Goal: Task Accomplishment & Management: Manage account settings

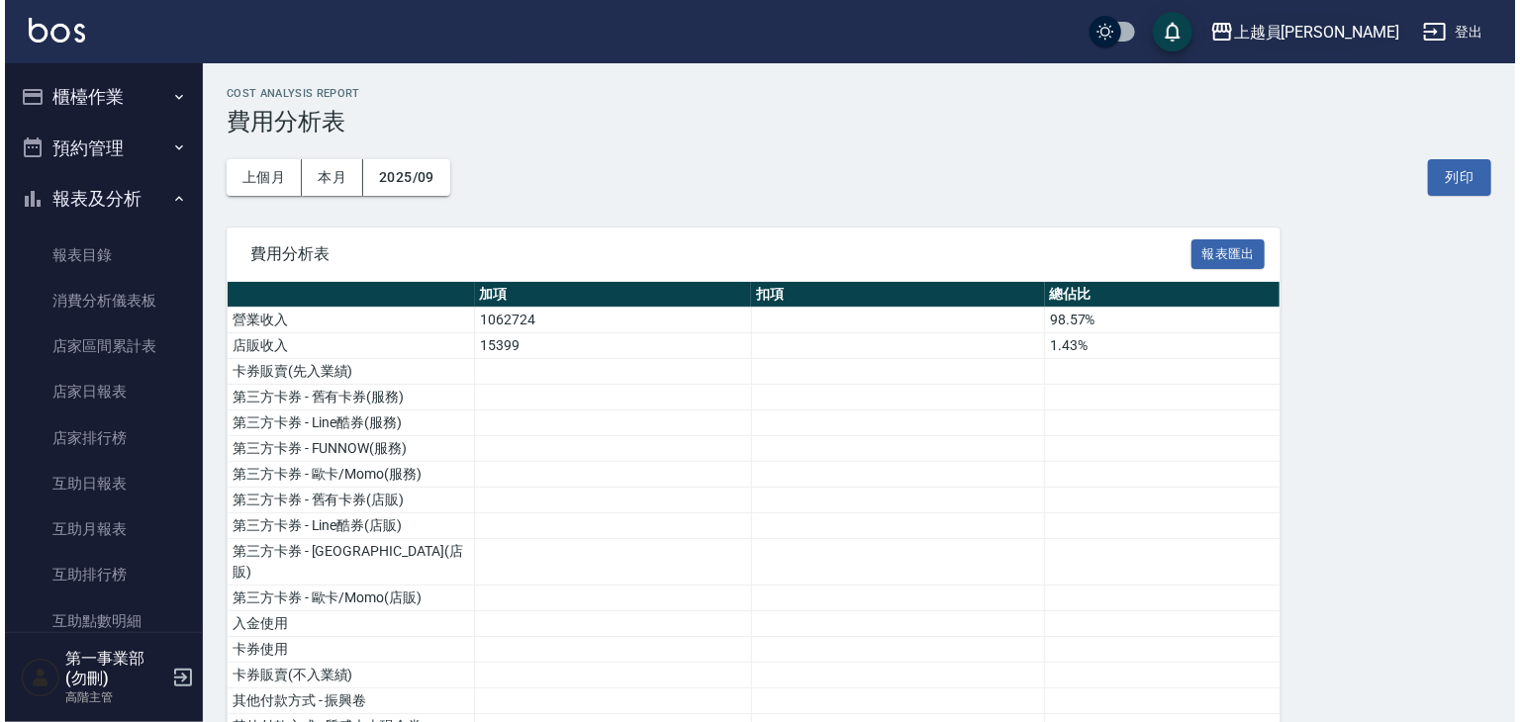
scroll to position [1385, 0]
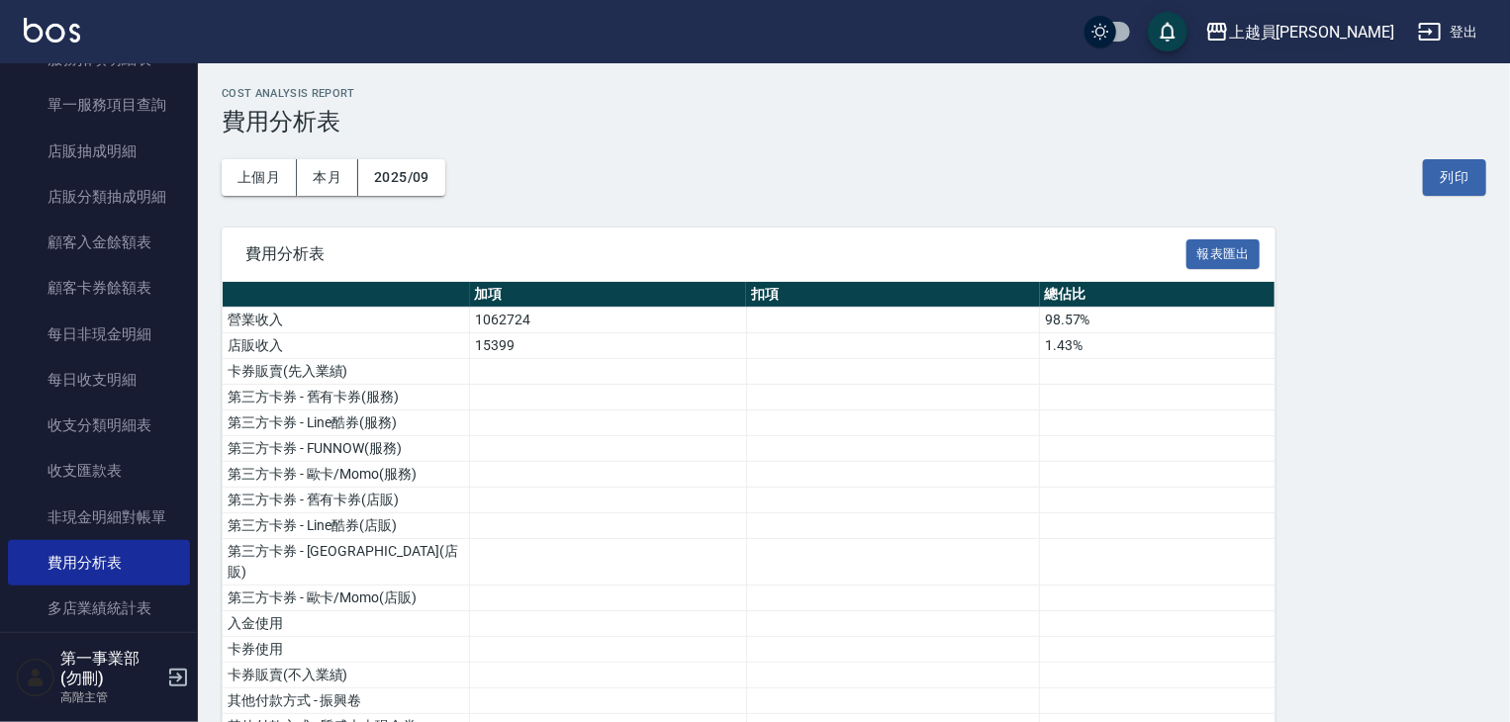
click at [1361, 17] on button "上越員[PERSON_NAME]" at bounding box center [1299, 32] width 205 height 41
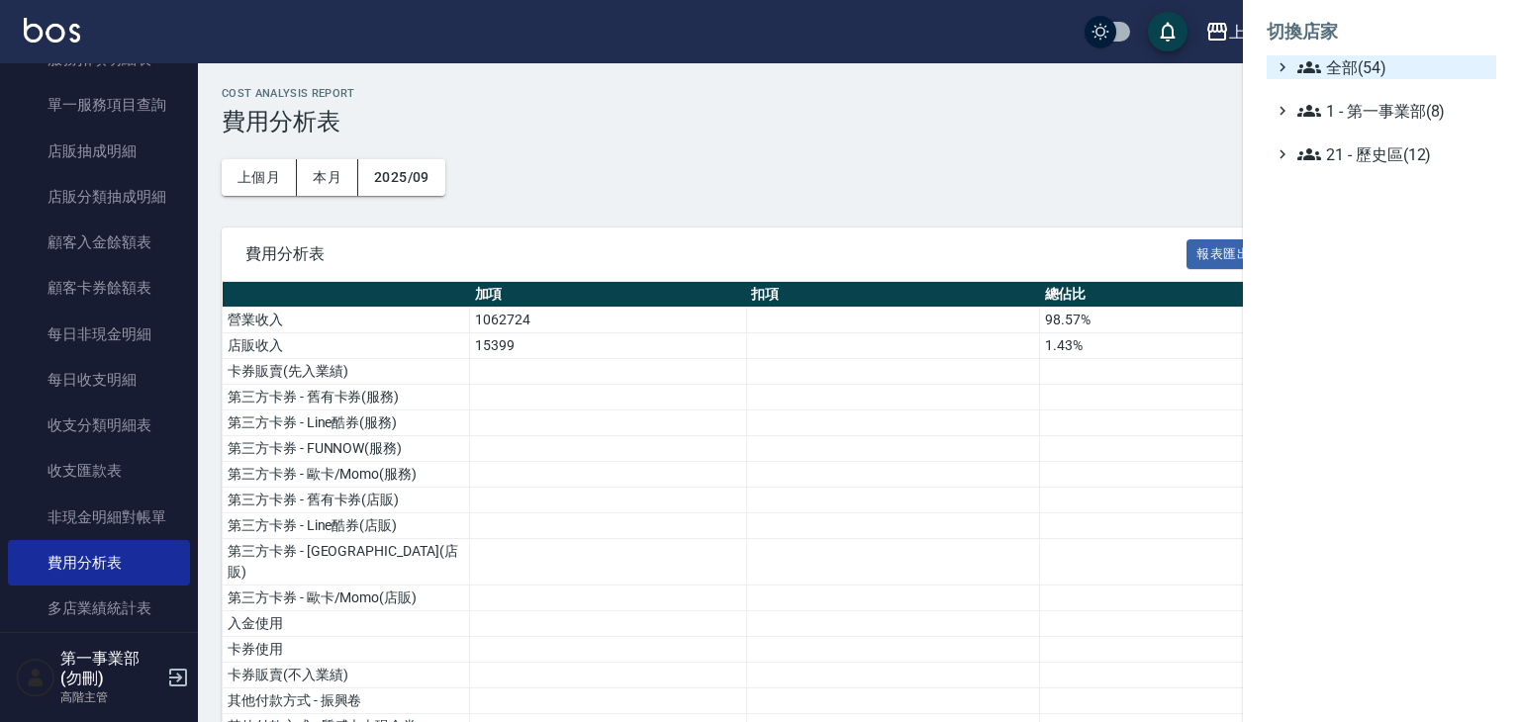
click at [1355, 55] on span "全部(54)" at bounding box center [1392, 67] width 191 height 24
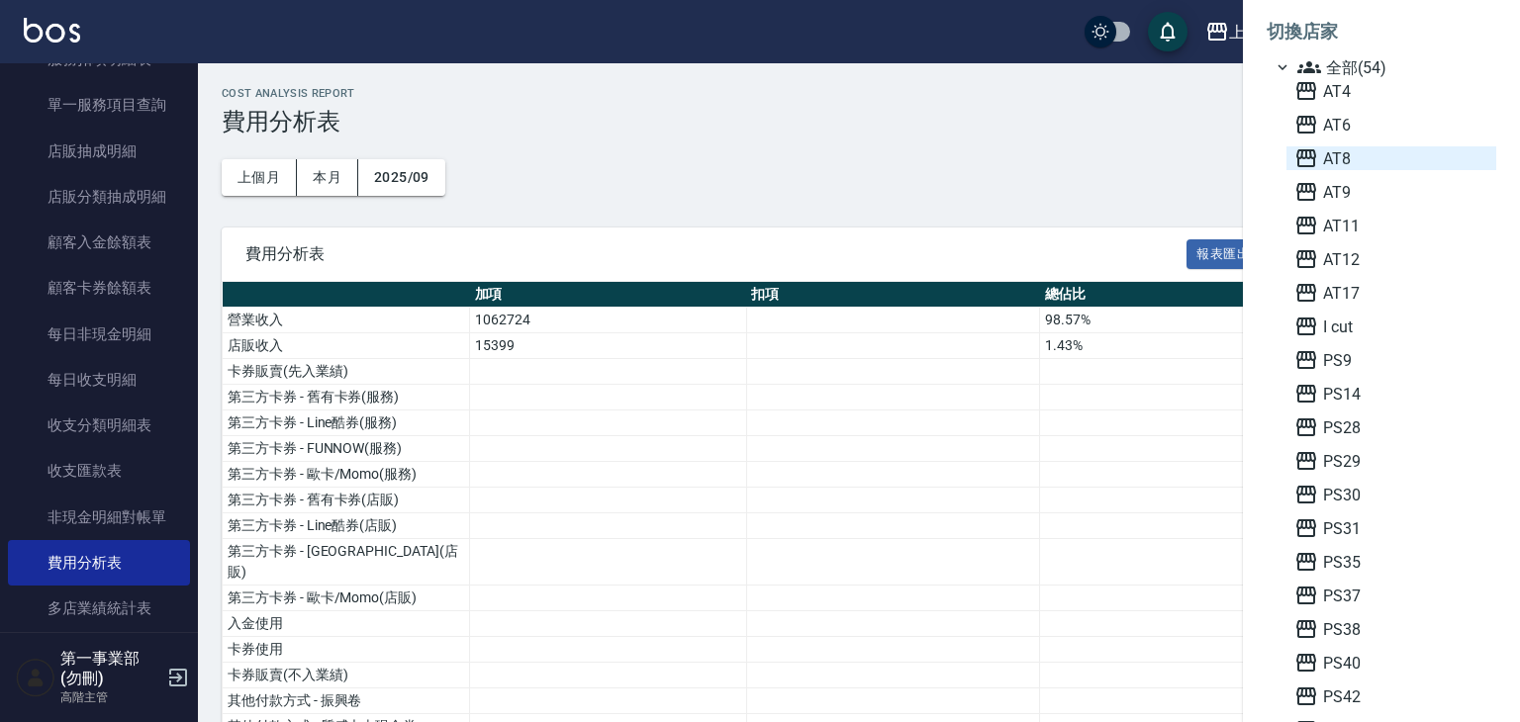
click at [1341, 161] on span "AT8" at bounding box center [1391, 158] width 194 height 24
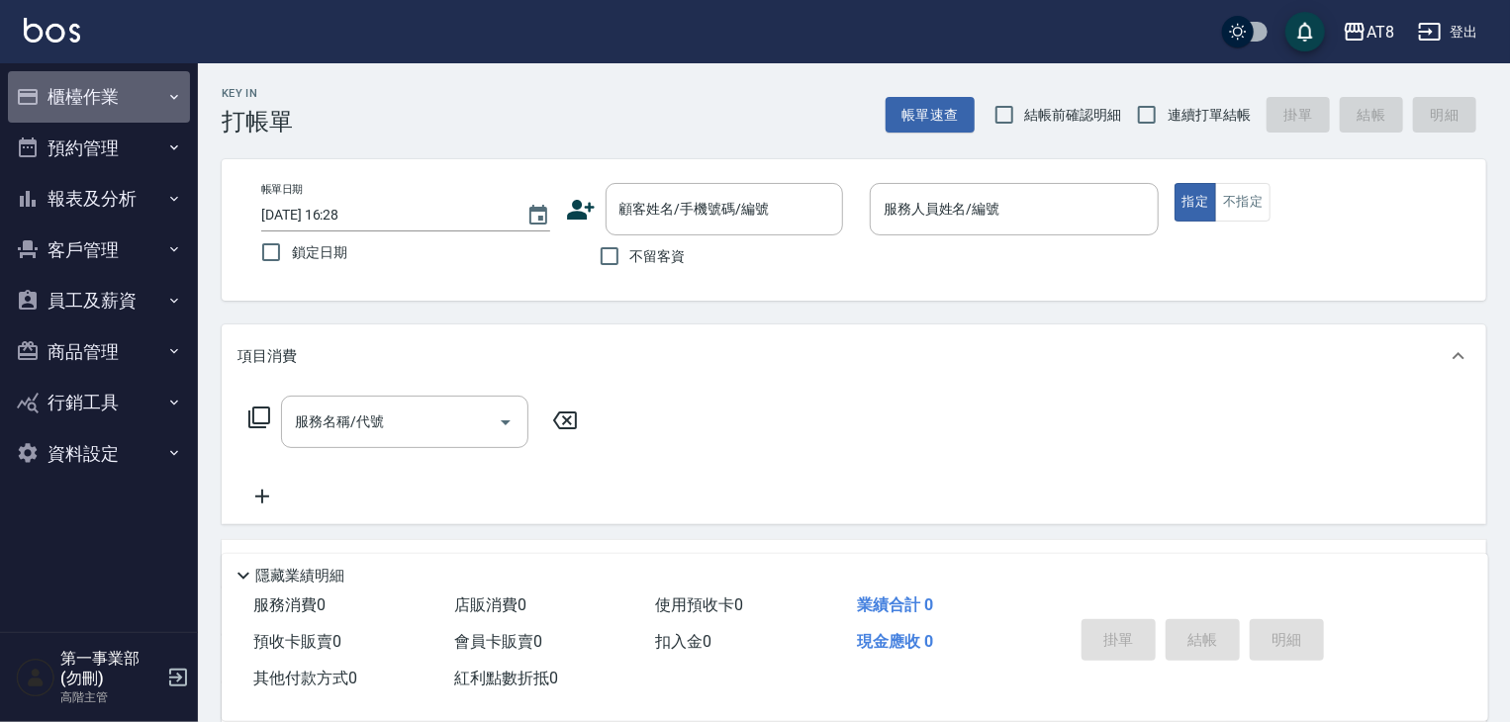
click at [124, 99] on button "櫃檯作業" at bounding box center [99, 96] width 182 height 51
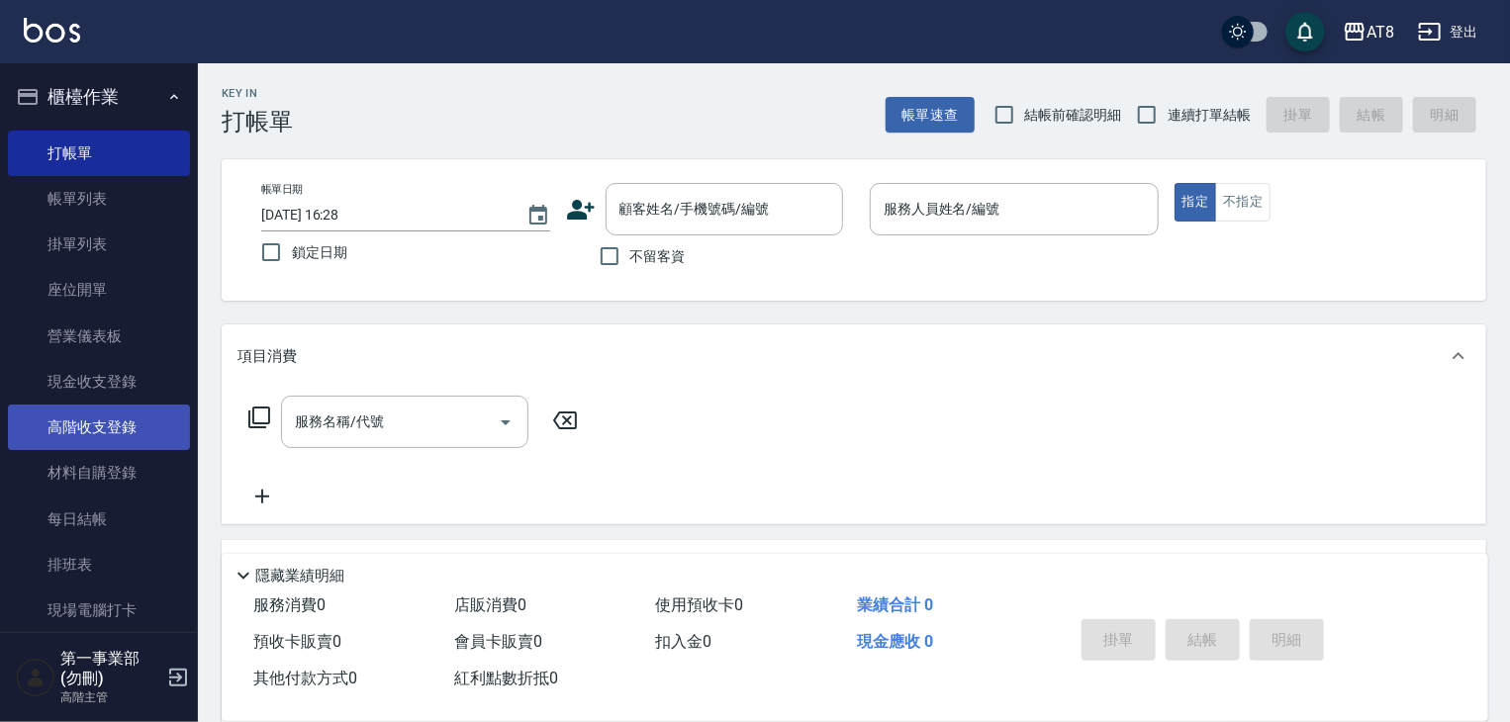
click at [116, 443] on link "高階收支登錄" at bounding box center [99, 428] width 182 height 46
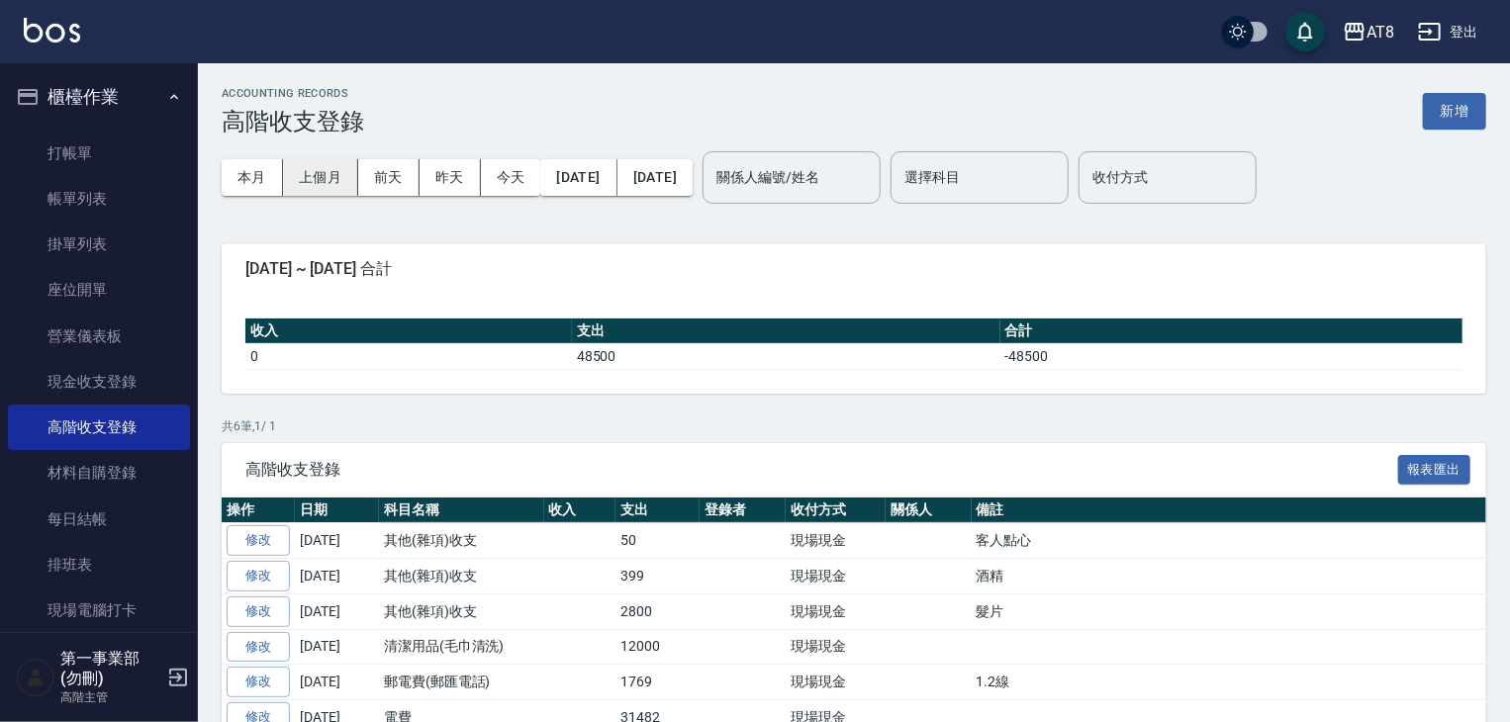
click at [324, 190] on button "上個月" at bounding box center [320, 177] width 75 height 37
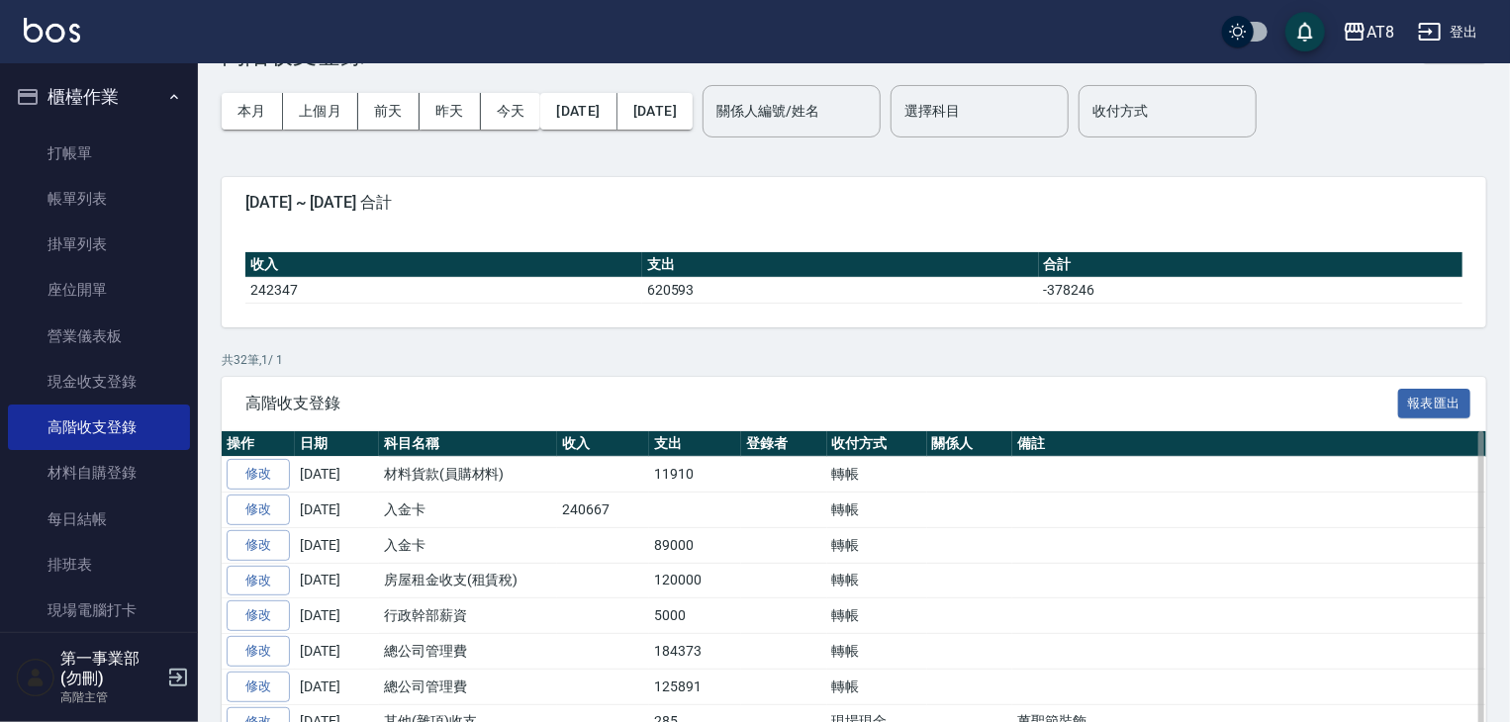
scroll to position [99, 0]
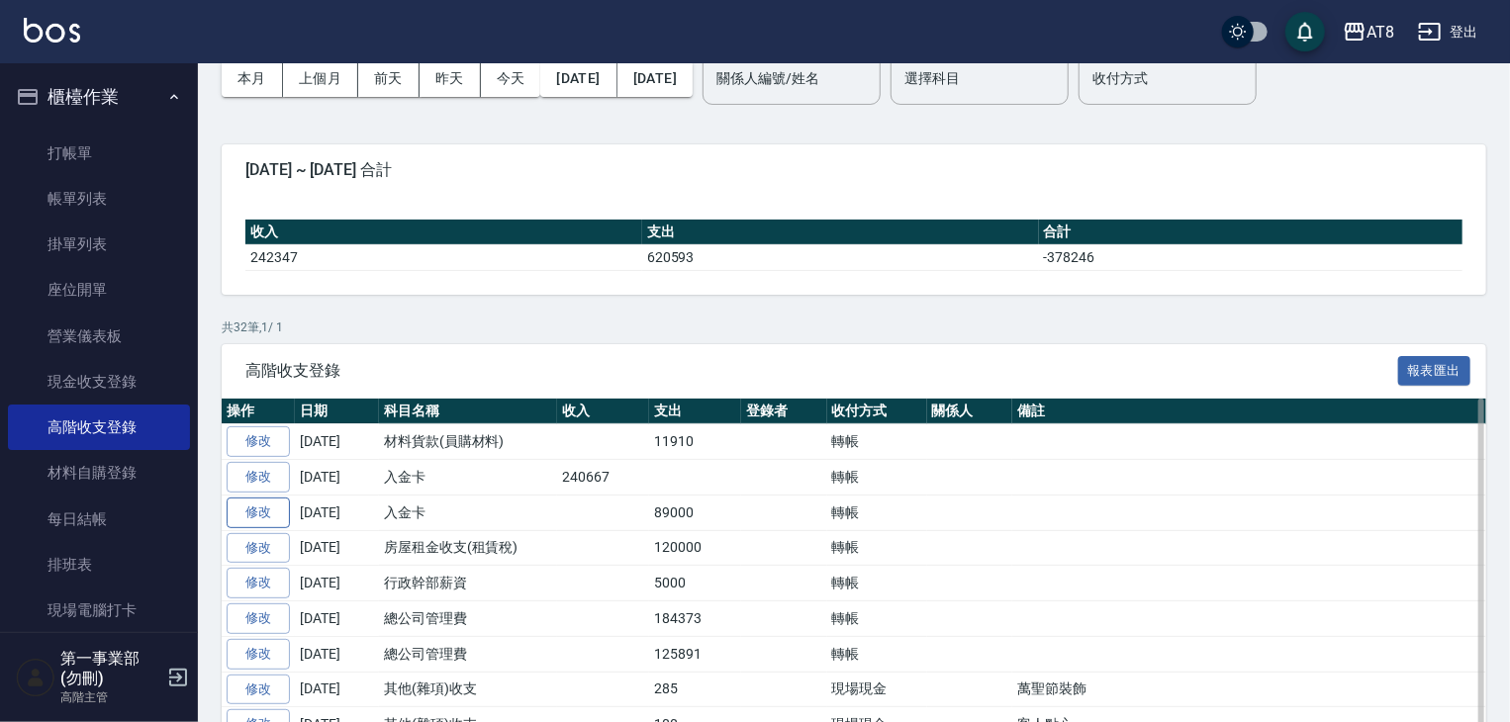
click at [277, 504] on link "修改" at bounding box center [258, 513] width 63 height 31
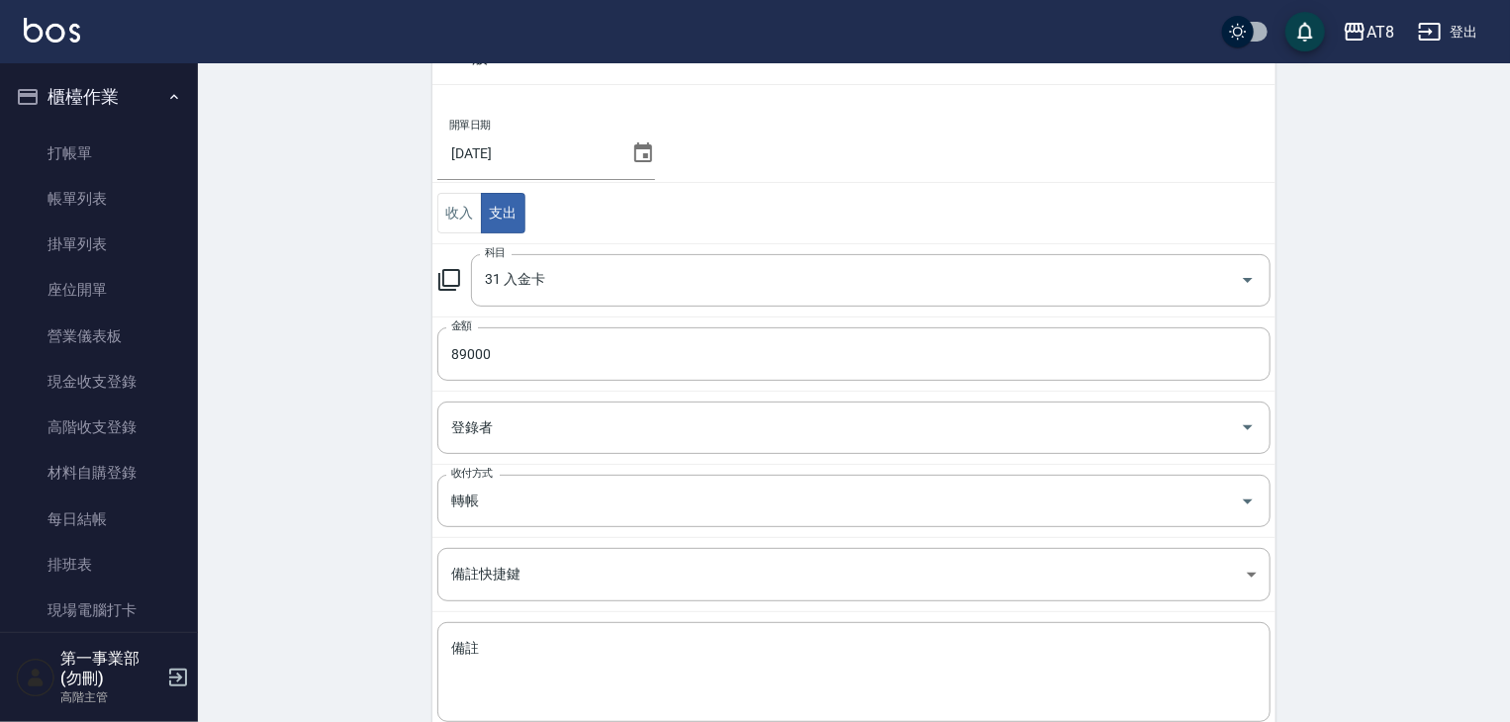
scroll to position [242, 0]
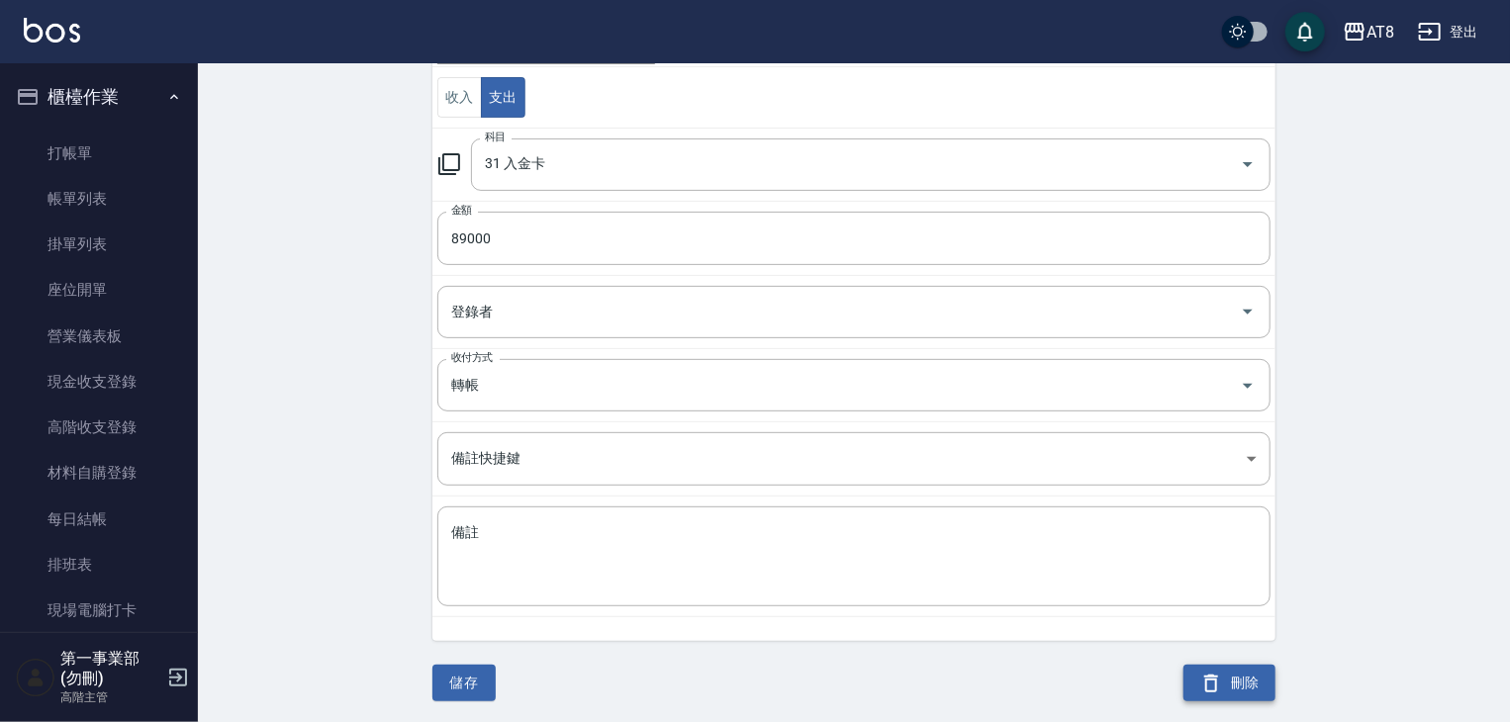
click at [1263, 671] on button "刪除" at bounding box center [1229, 683] width 92 height 37
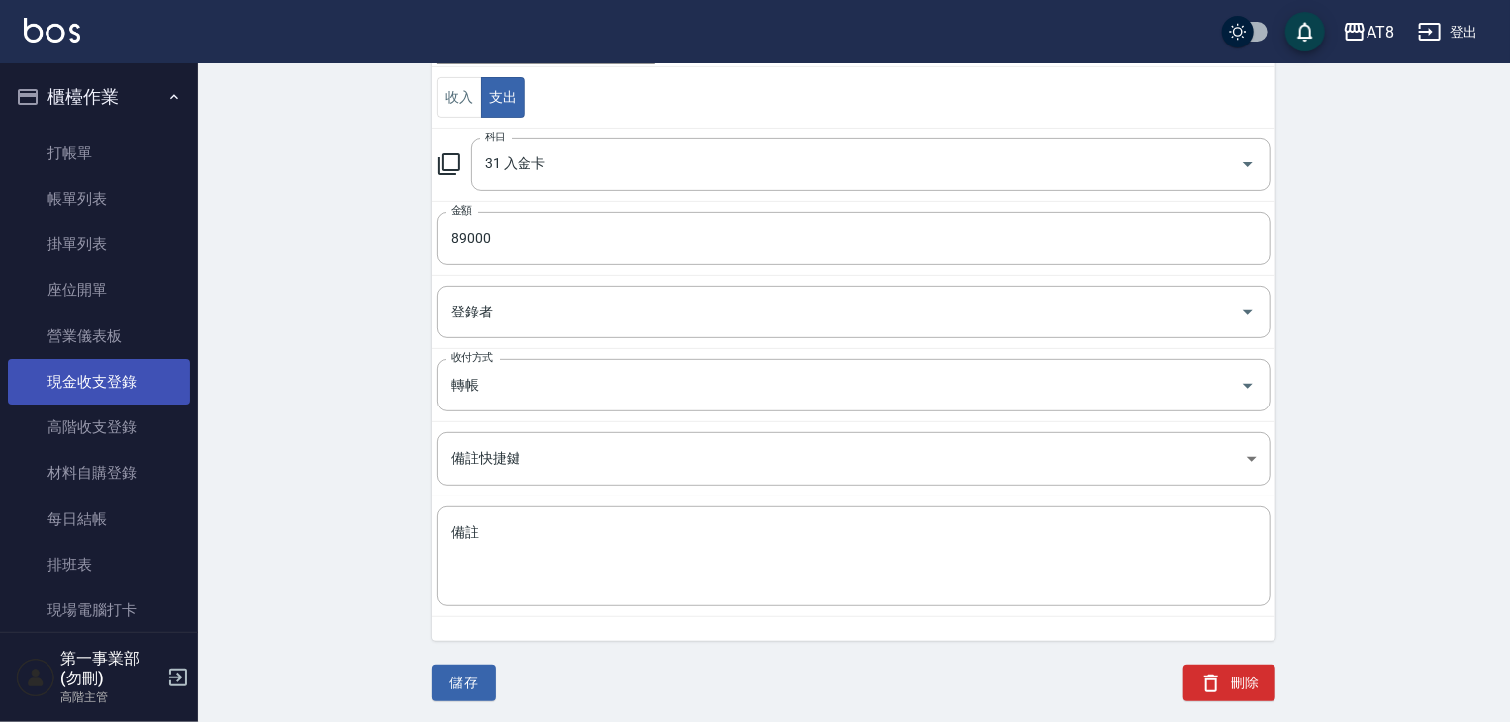
scroll to position [0, 0]
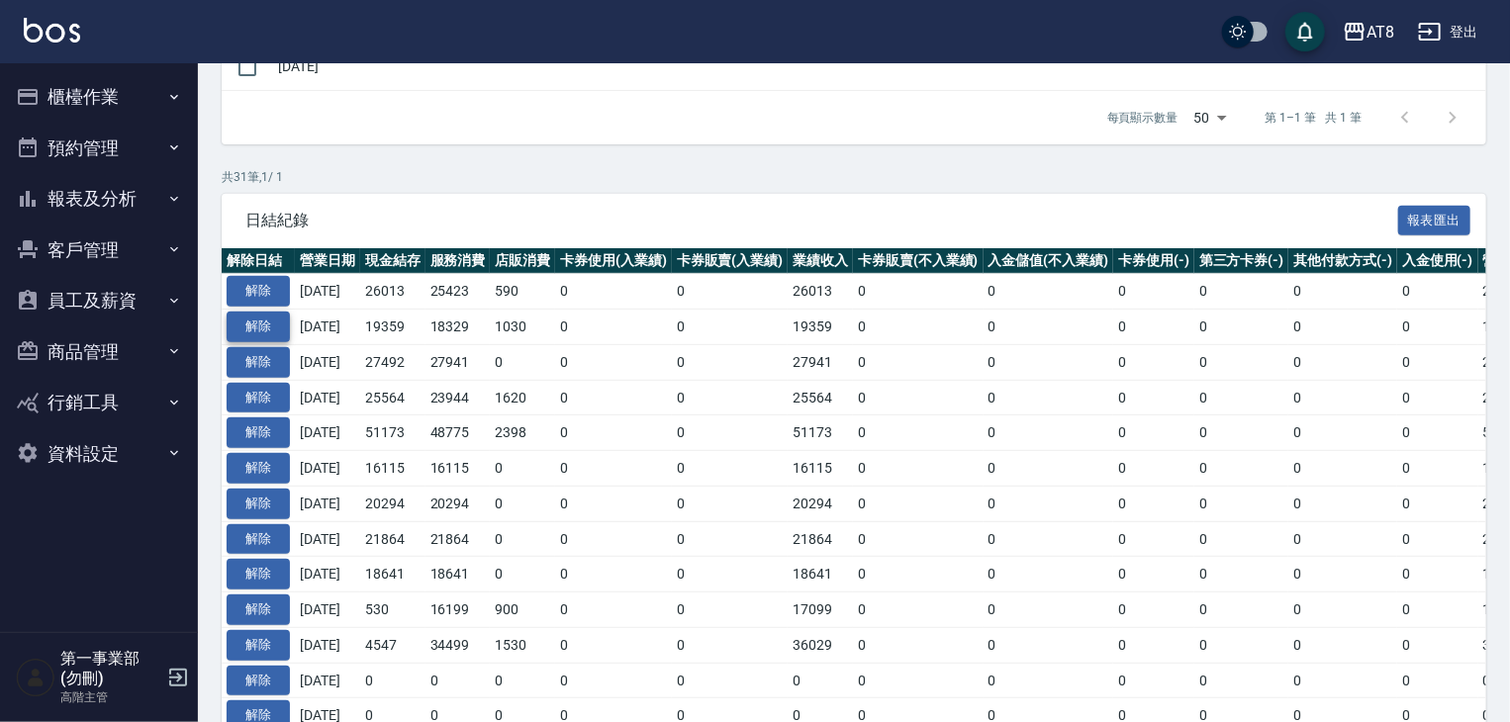
scroll to position [594, 0]
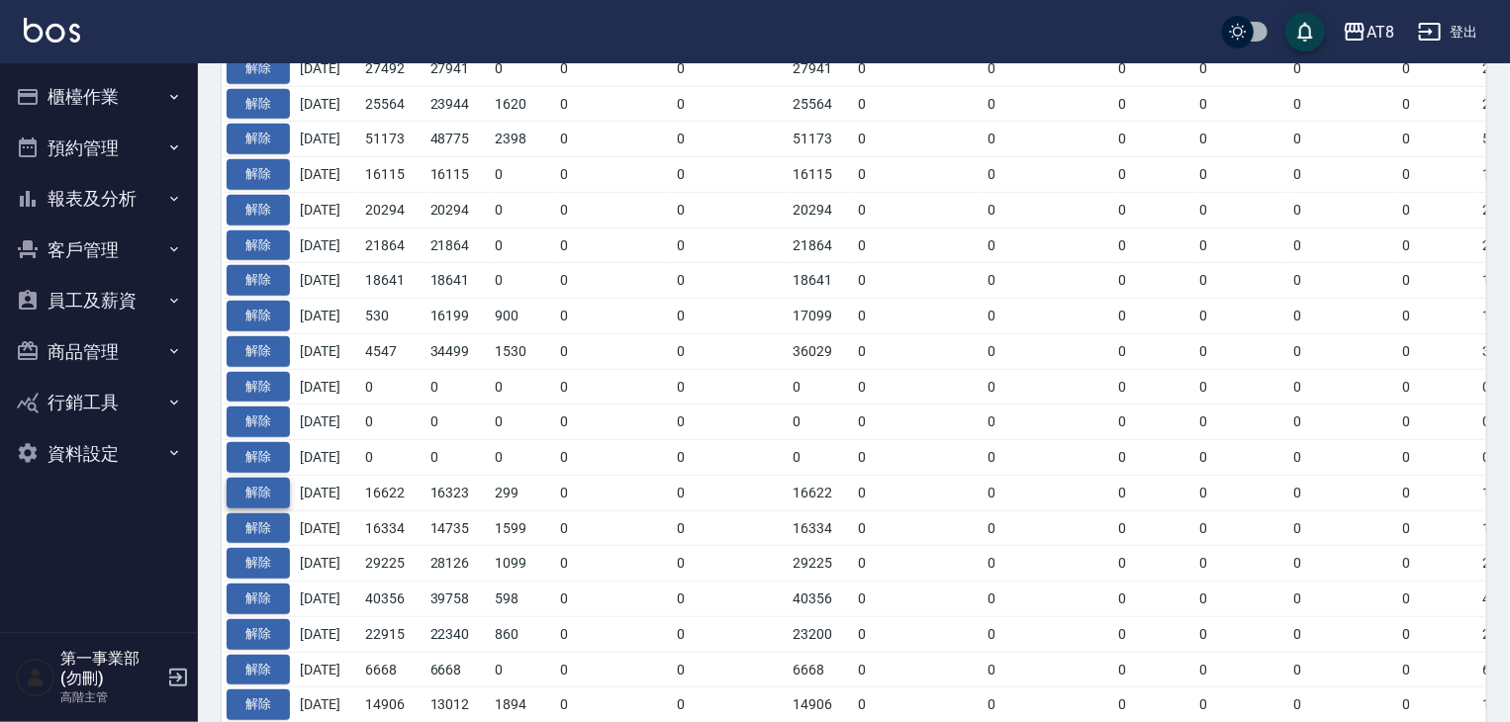
click at [272, 498] on button "解除" at bounding box center [258, 493] width 63 height 31
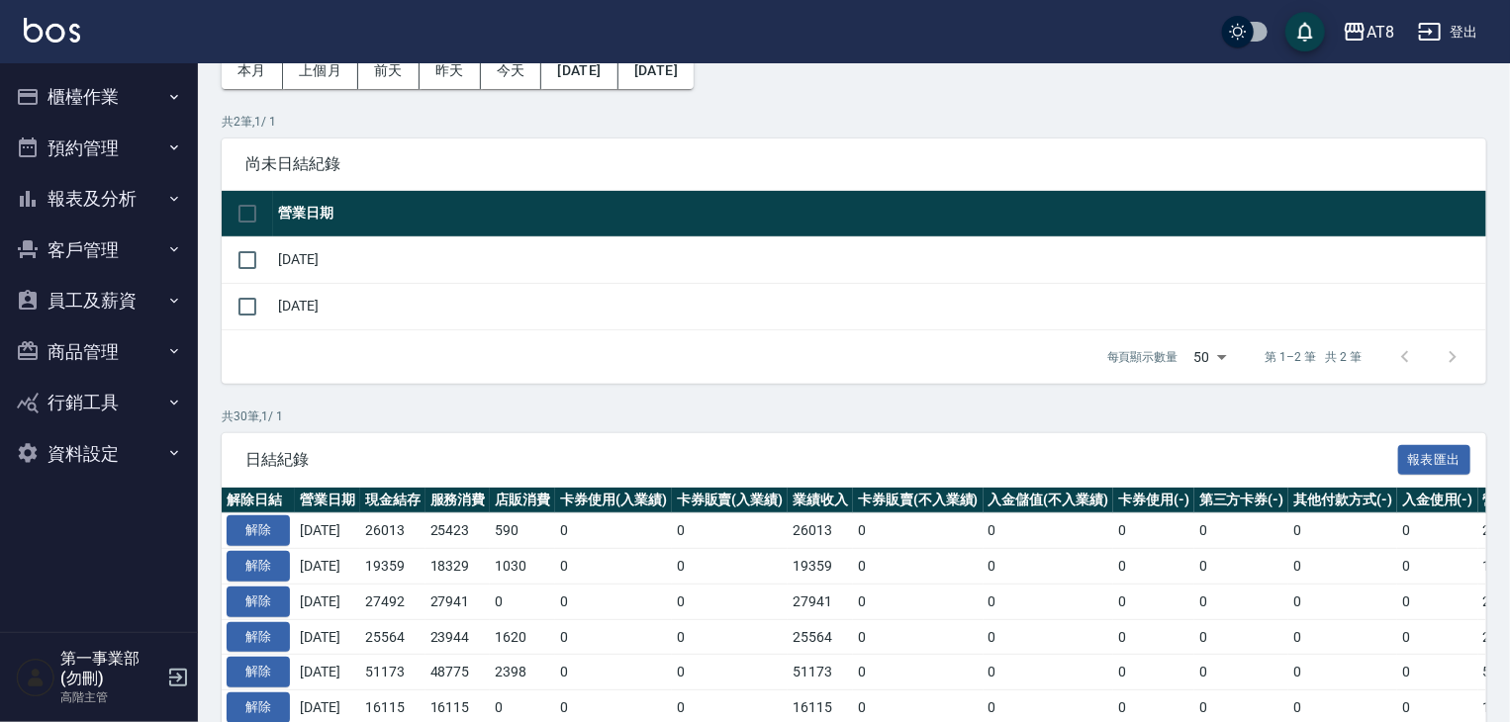
scroll to position [81, 0]
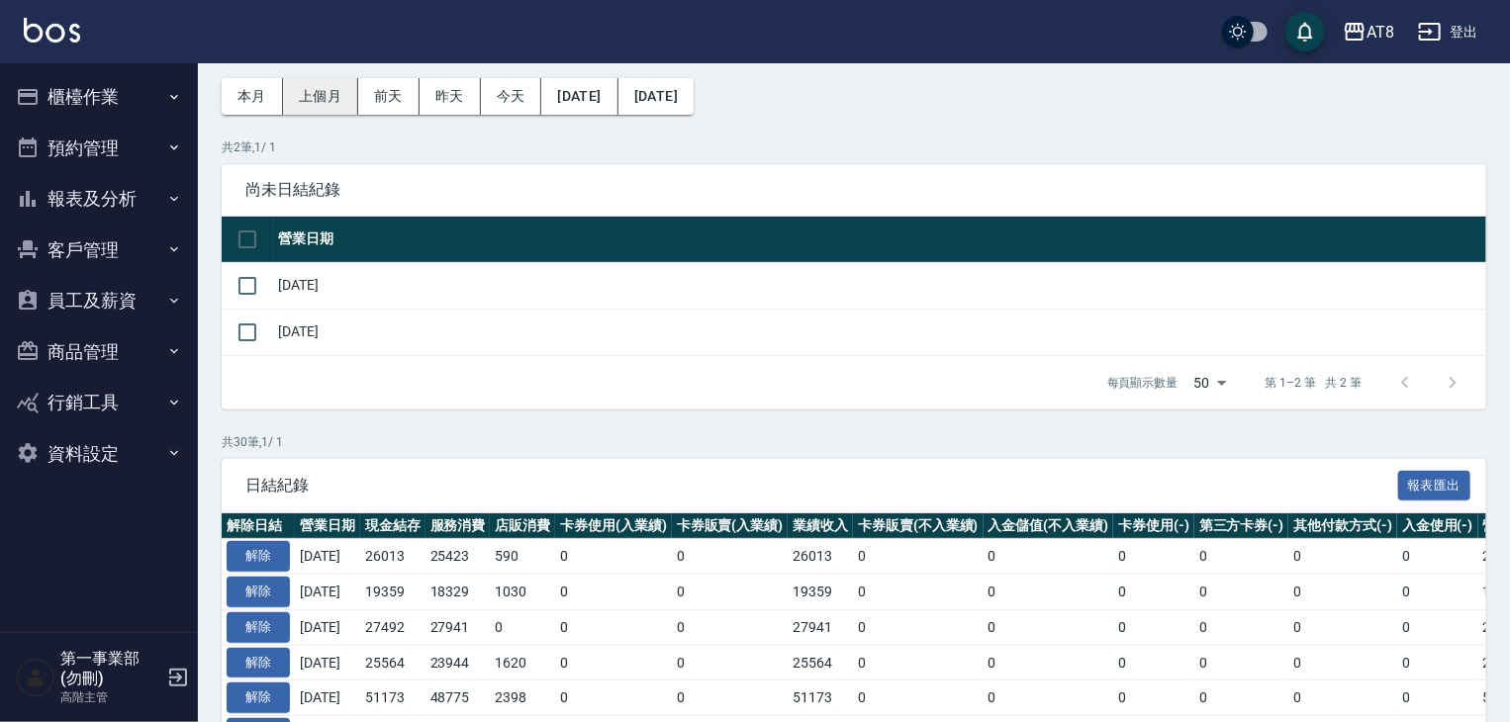
click at [324, 100] on button "上個月" at bounding box center [320, 96] width 75 height 37
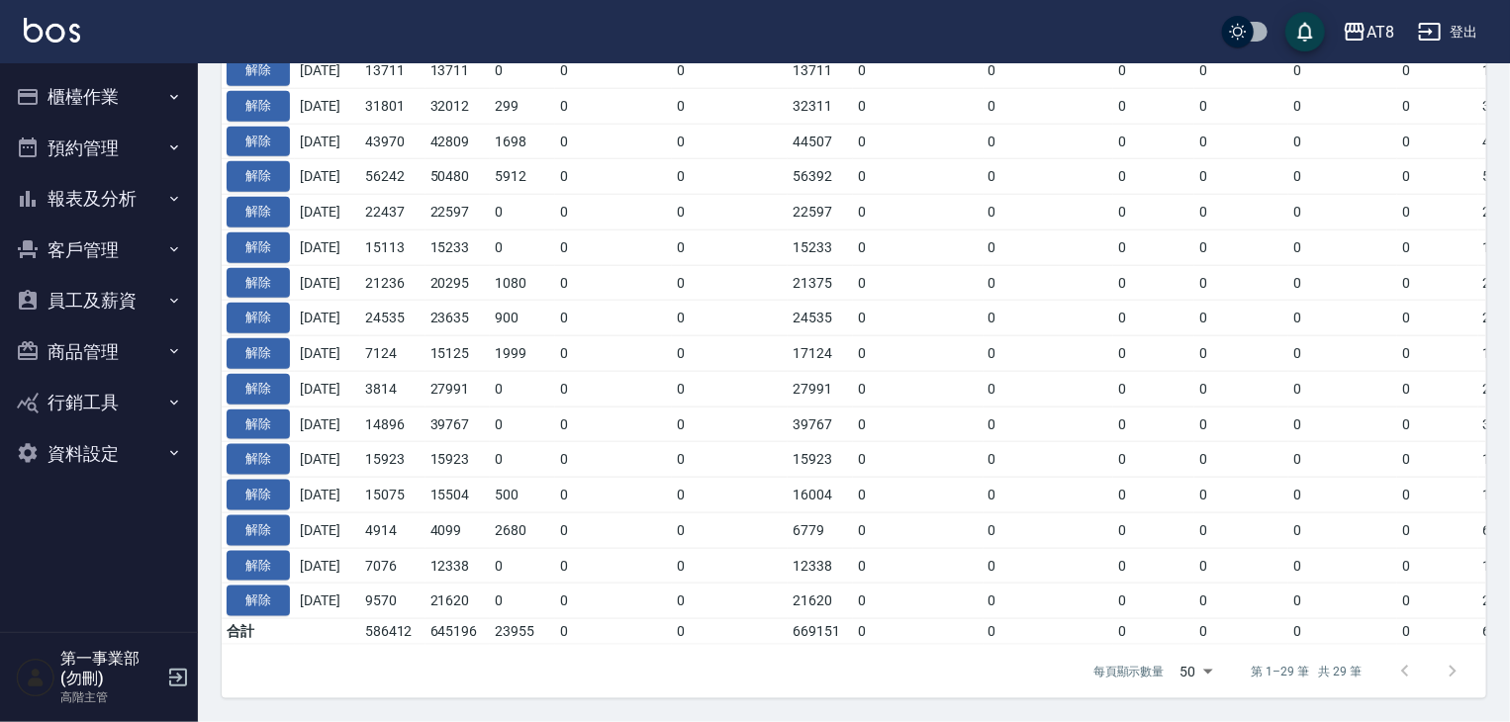
scroll to position [891, 0]
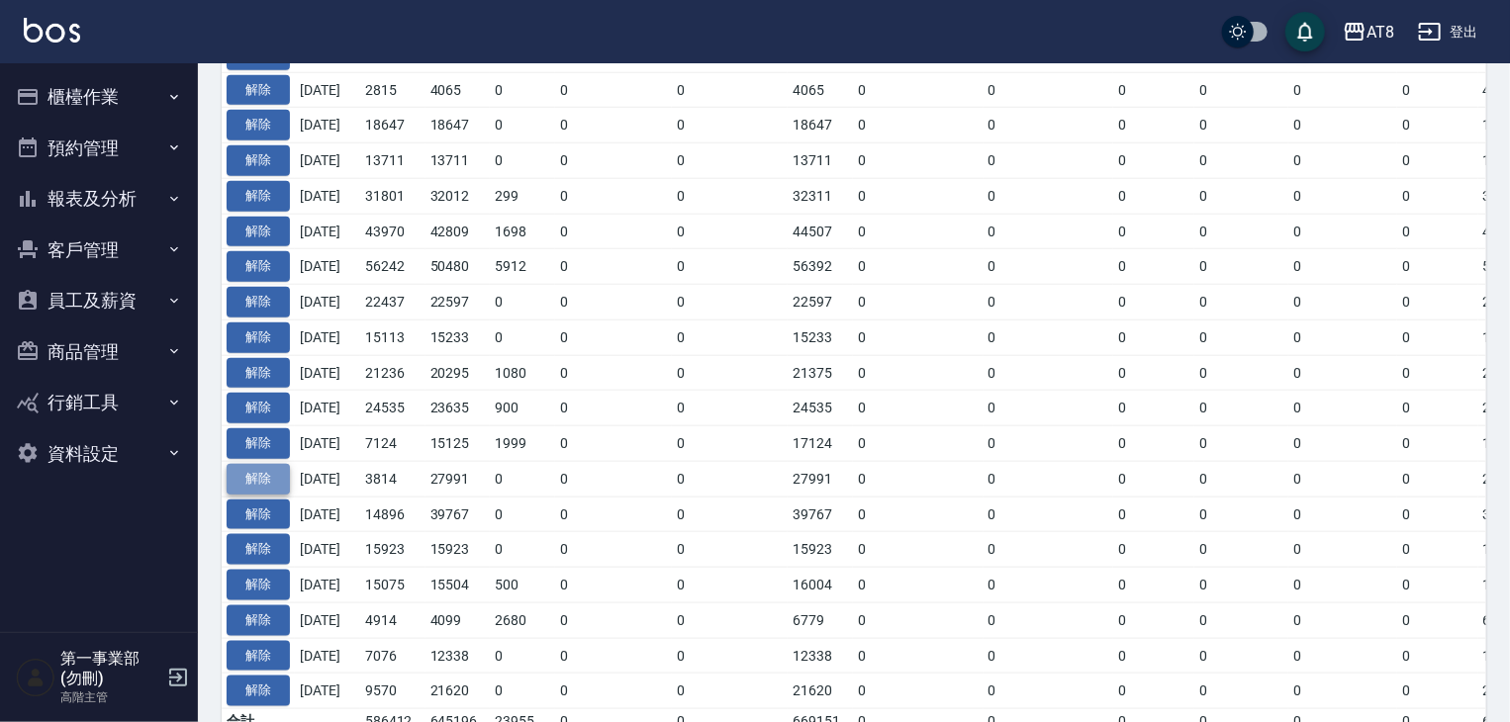
click at [254, 469] on button "解除" at bounding box center [258, 479] width 63 height 31
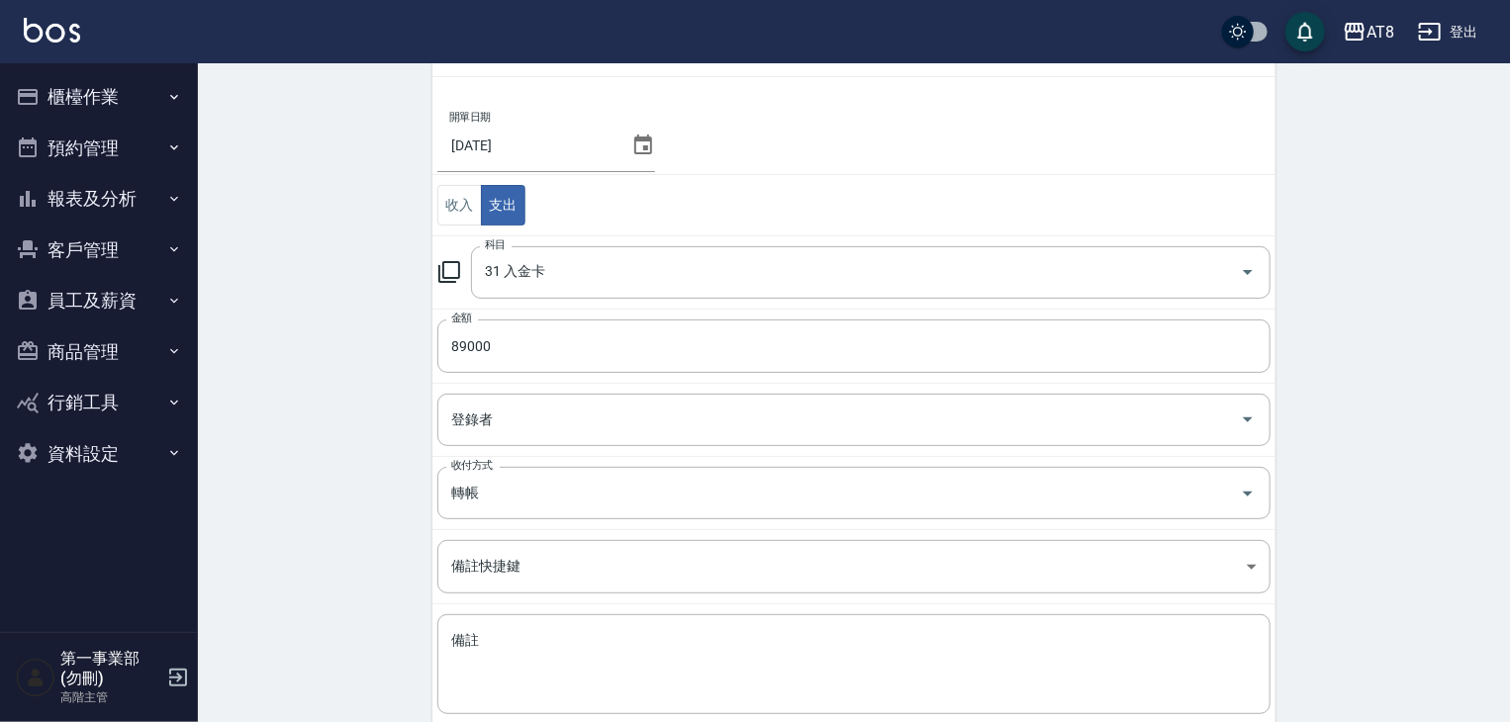
scroll to position [242, 0]
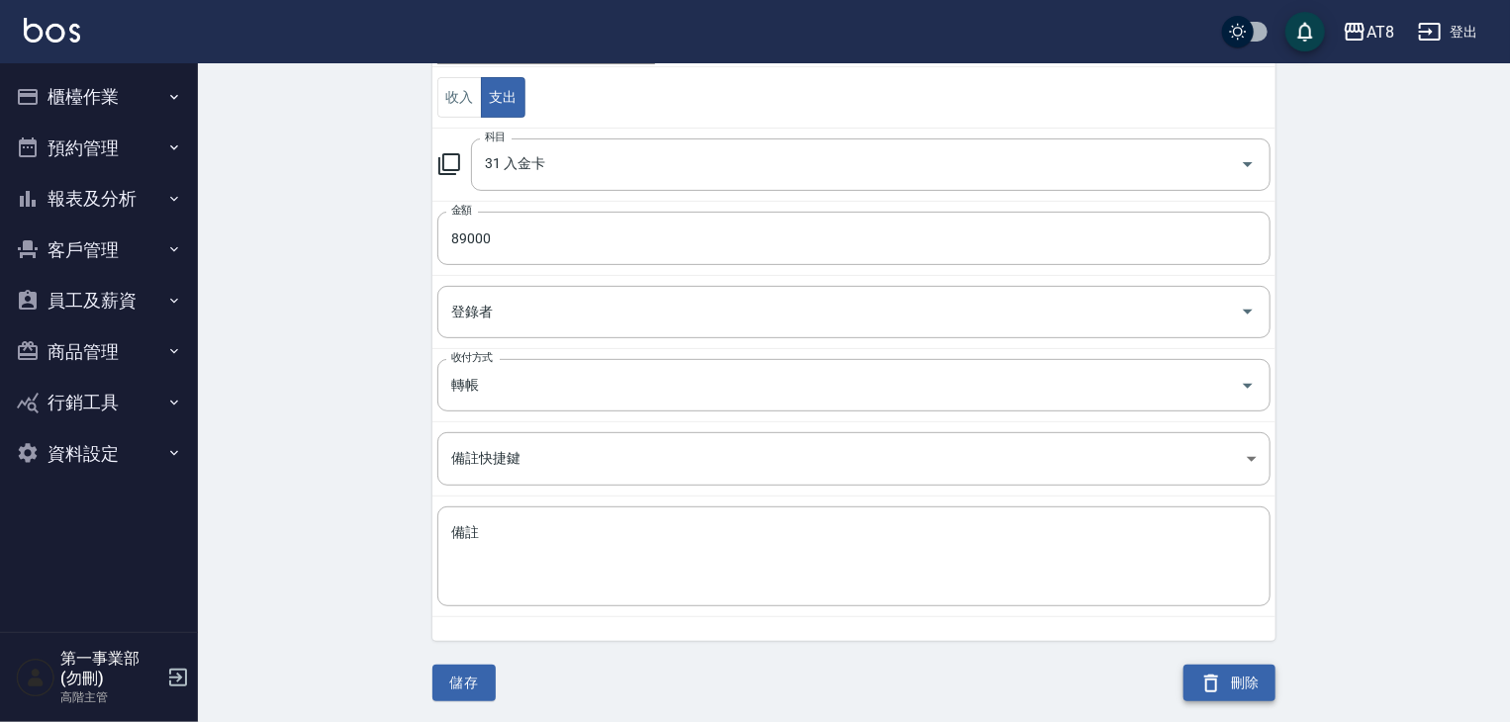
click at [1211, 685] on icon "button" at bounding box center [1211, 684] width 24 height 24
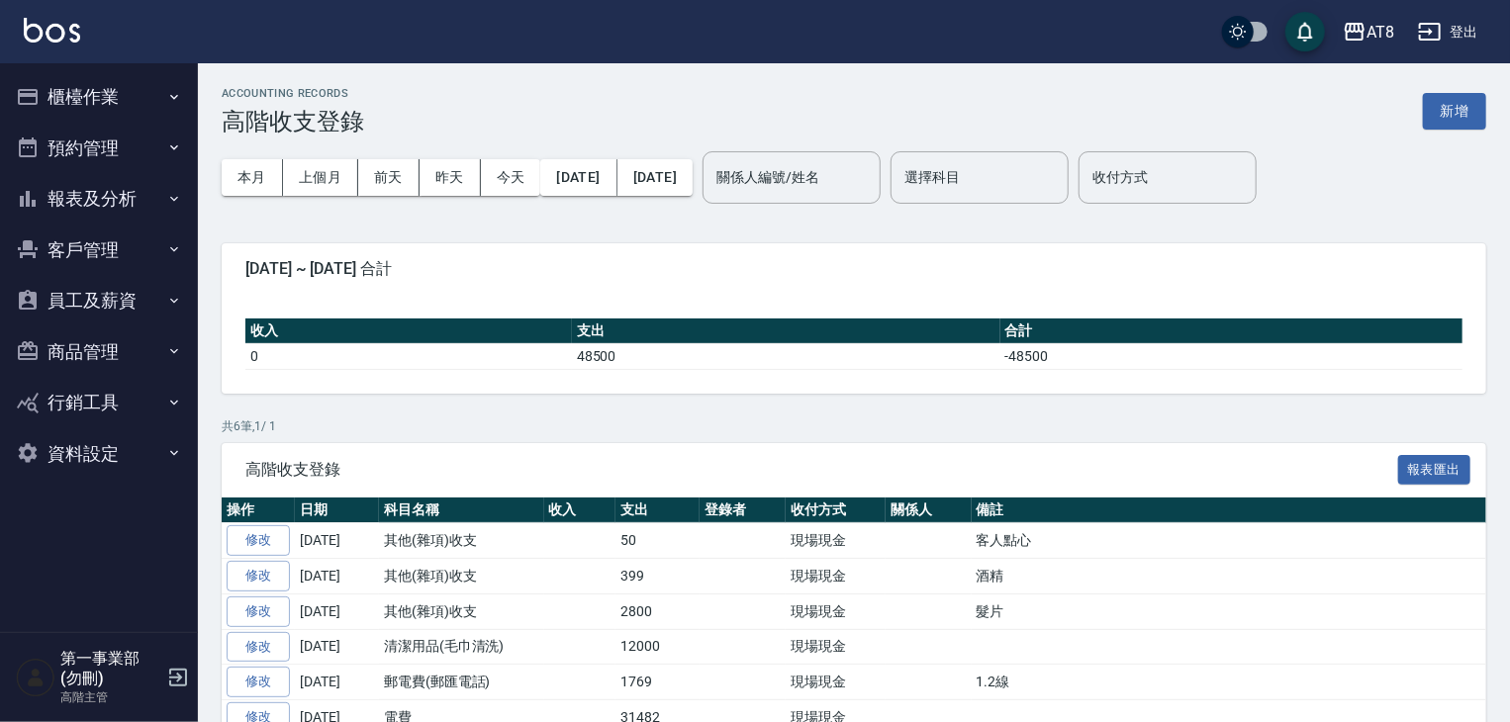
click at [327, 200] on div "本月 上個月 前天 昨天 今天 2025/10/01 2025/10/15" at bounding box center [457, 178] width 471 height 84
click at [327, 178] on button "上個月" at bounding box center [320, 177] width 75 height 37
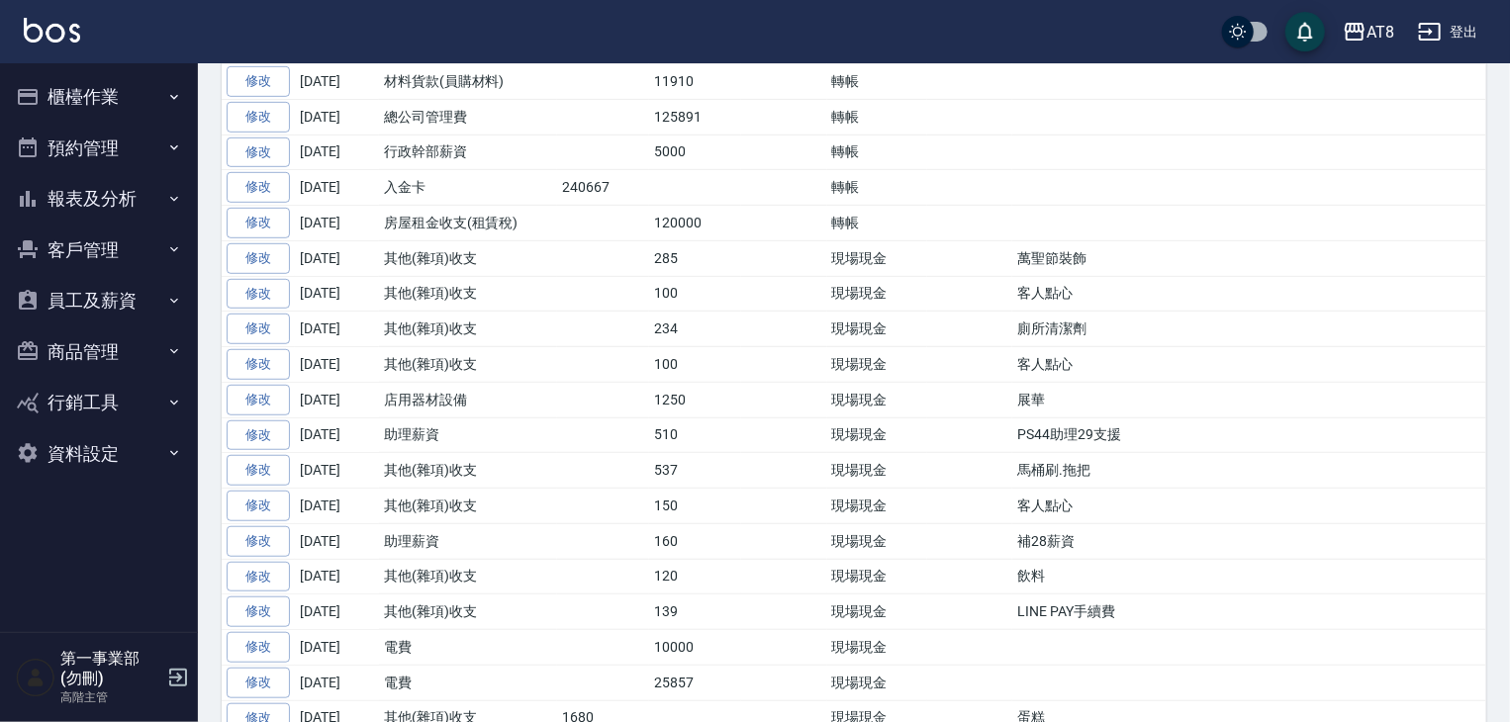
scroll to position [594, 0]
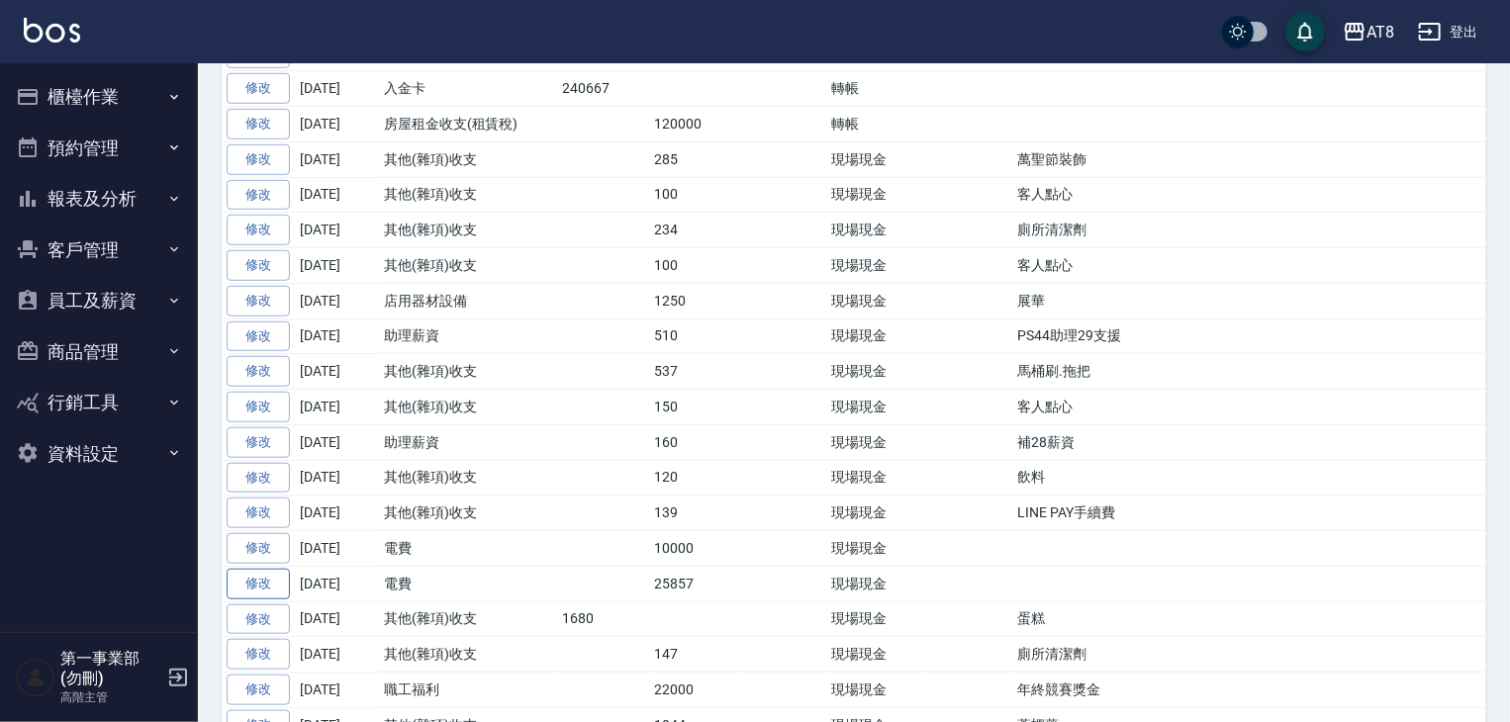
click at [261, 571] on link "修改" at bounding box center [258, 584] width 63 height 31
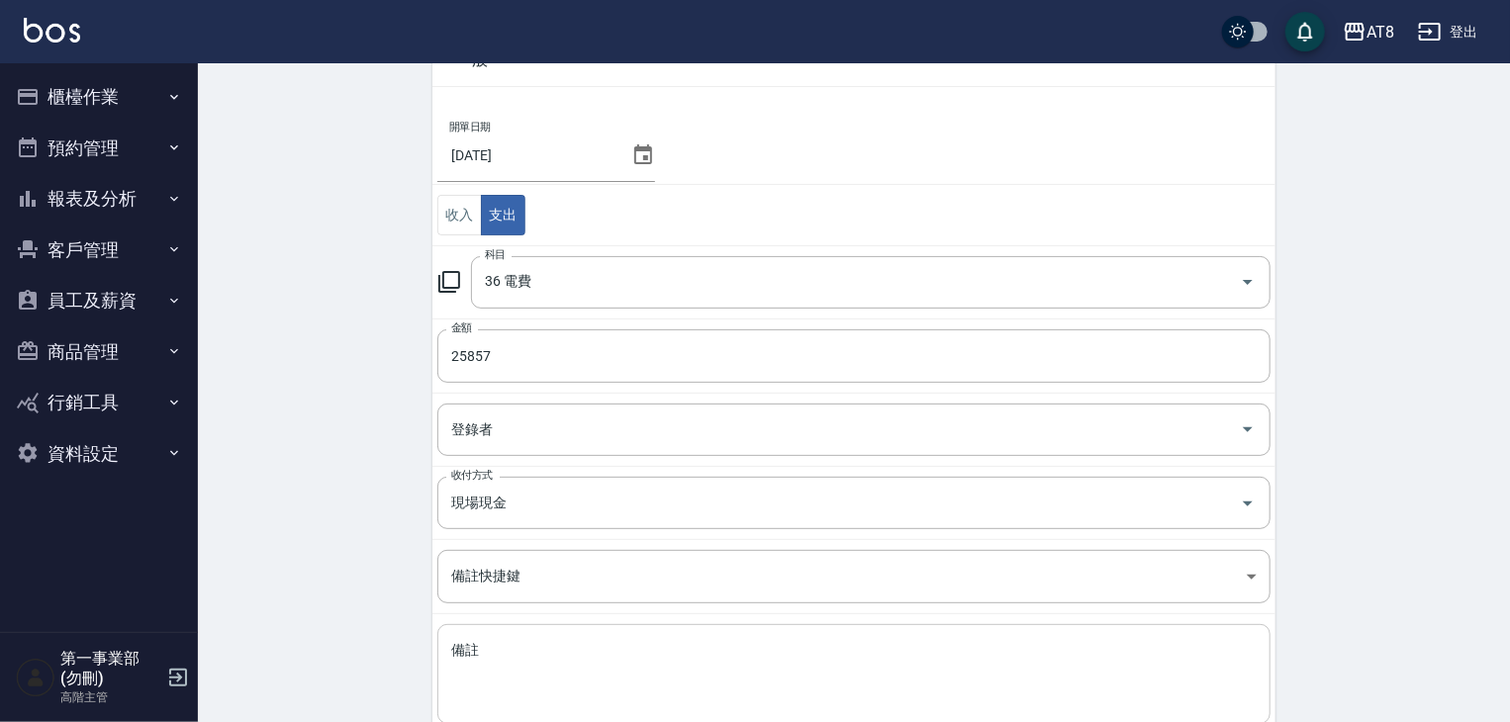
scroll to position [242, 0]
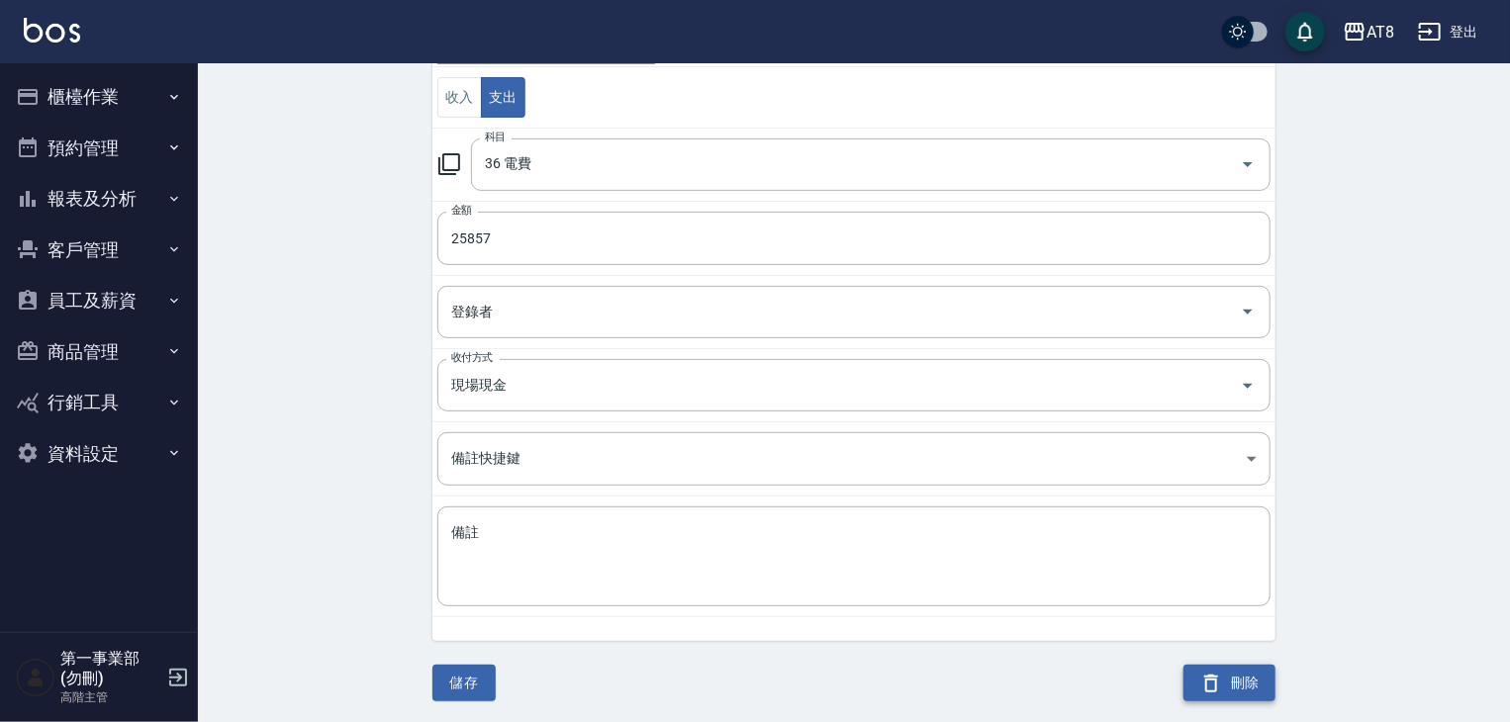
click at [1219, 681] on icon "button" at bounding box center [1211, 684] width 24 height 24
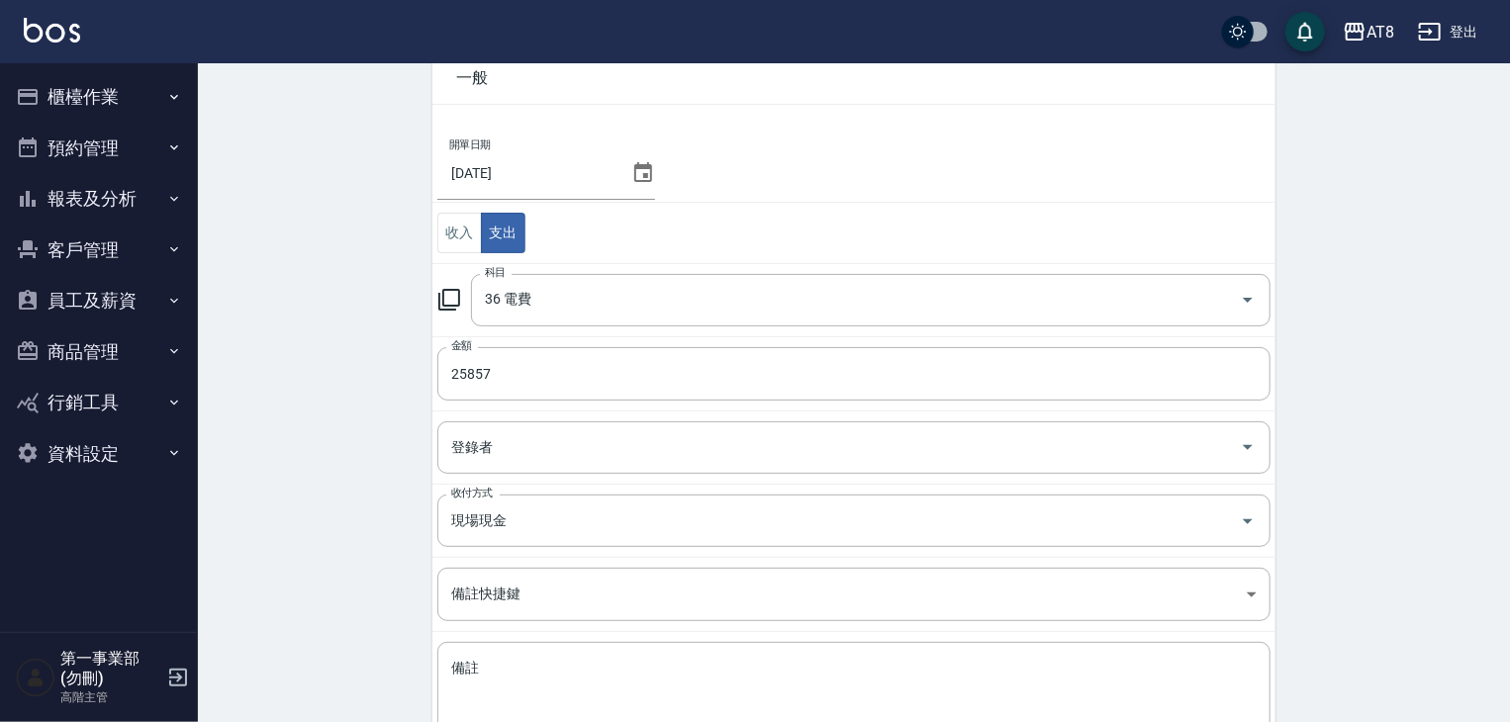
scroll to position [0, 0]
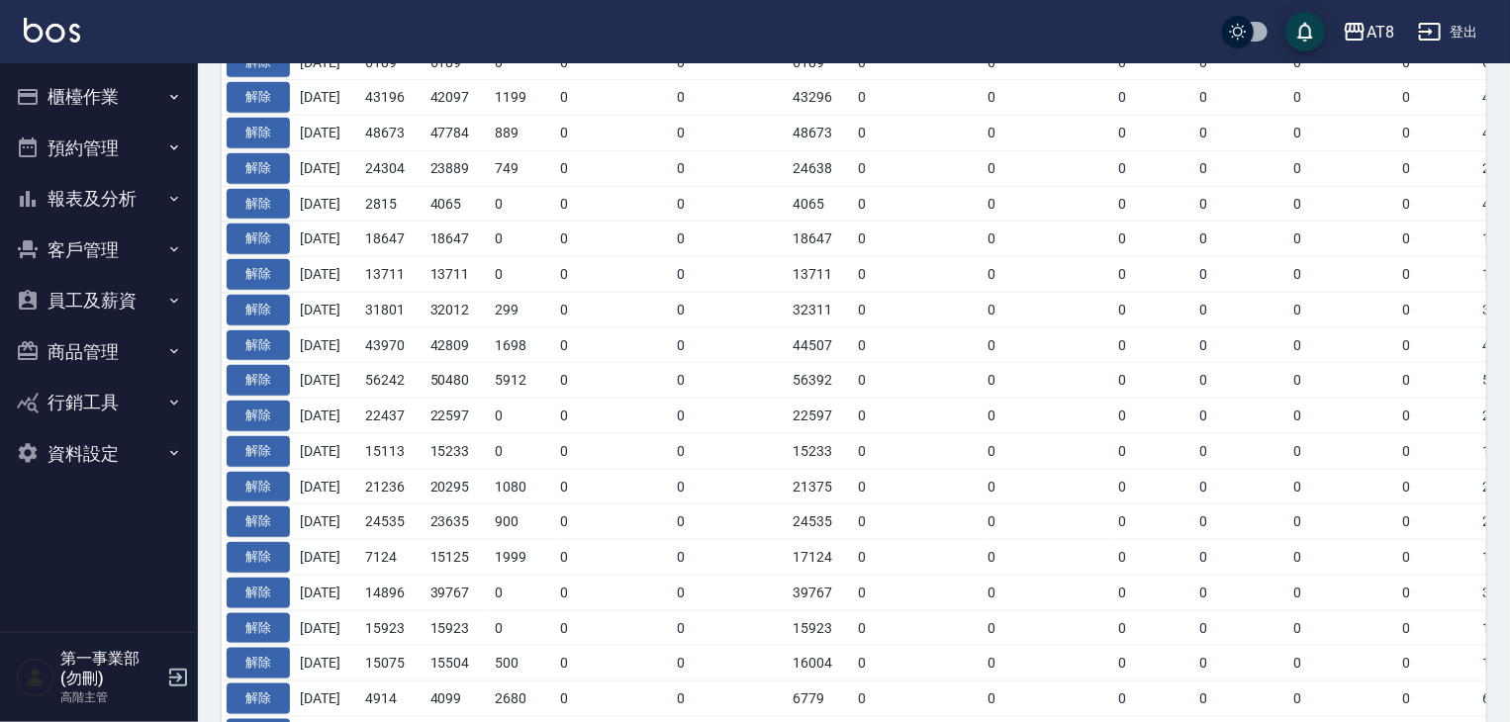
scroll to position [1000, 0]
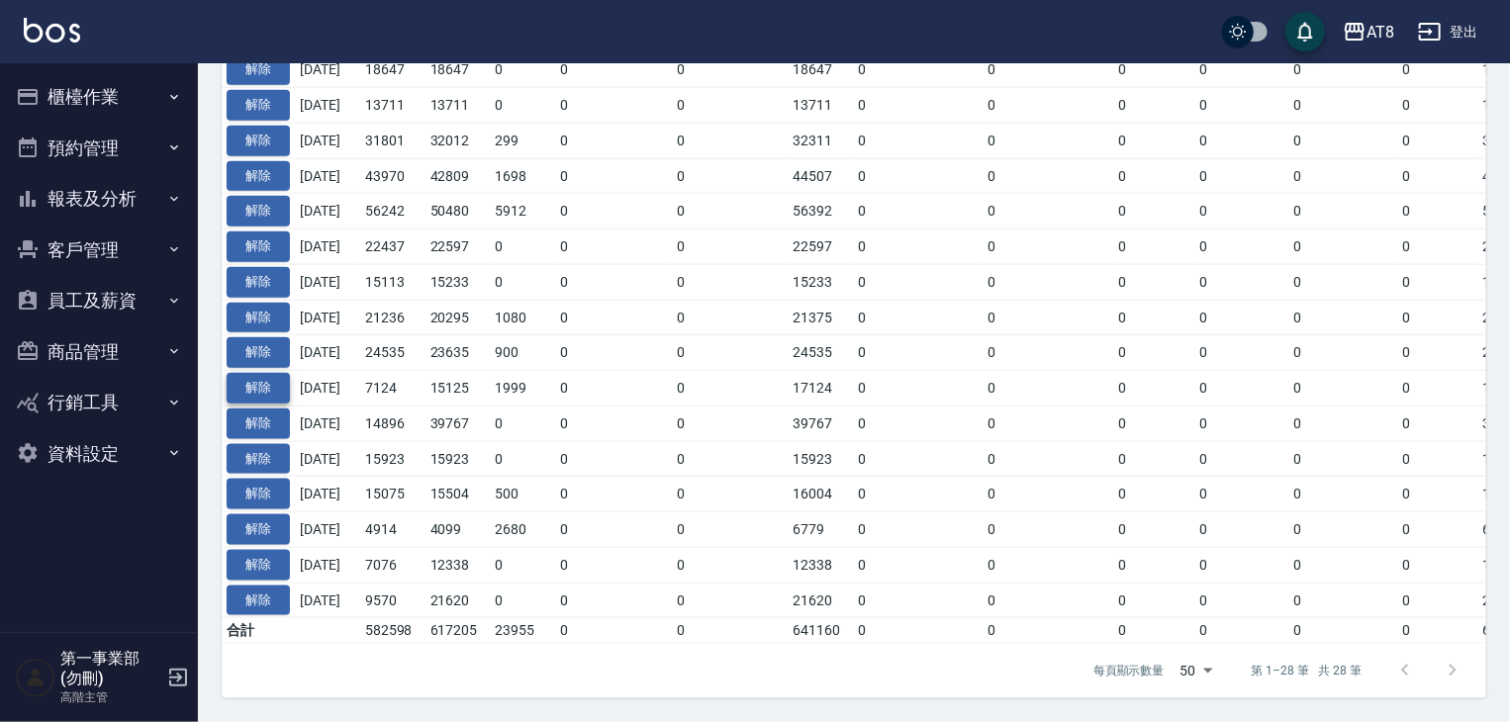
click at [256, 379] on button "解除" at bounding box center [258, 388] width 63 height 31
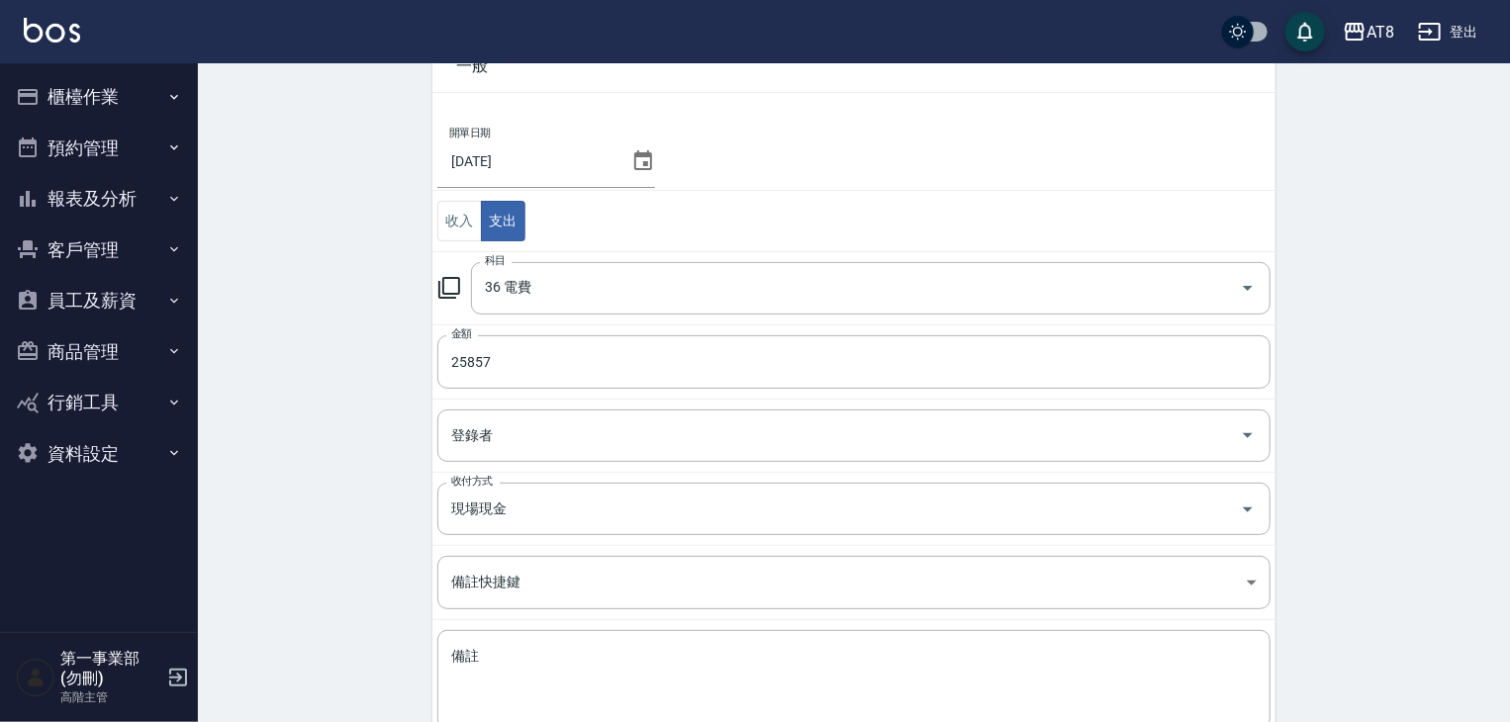
scroll to position [242, 0]
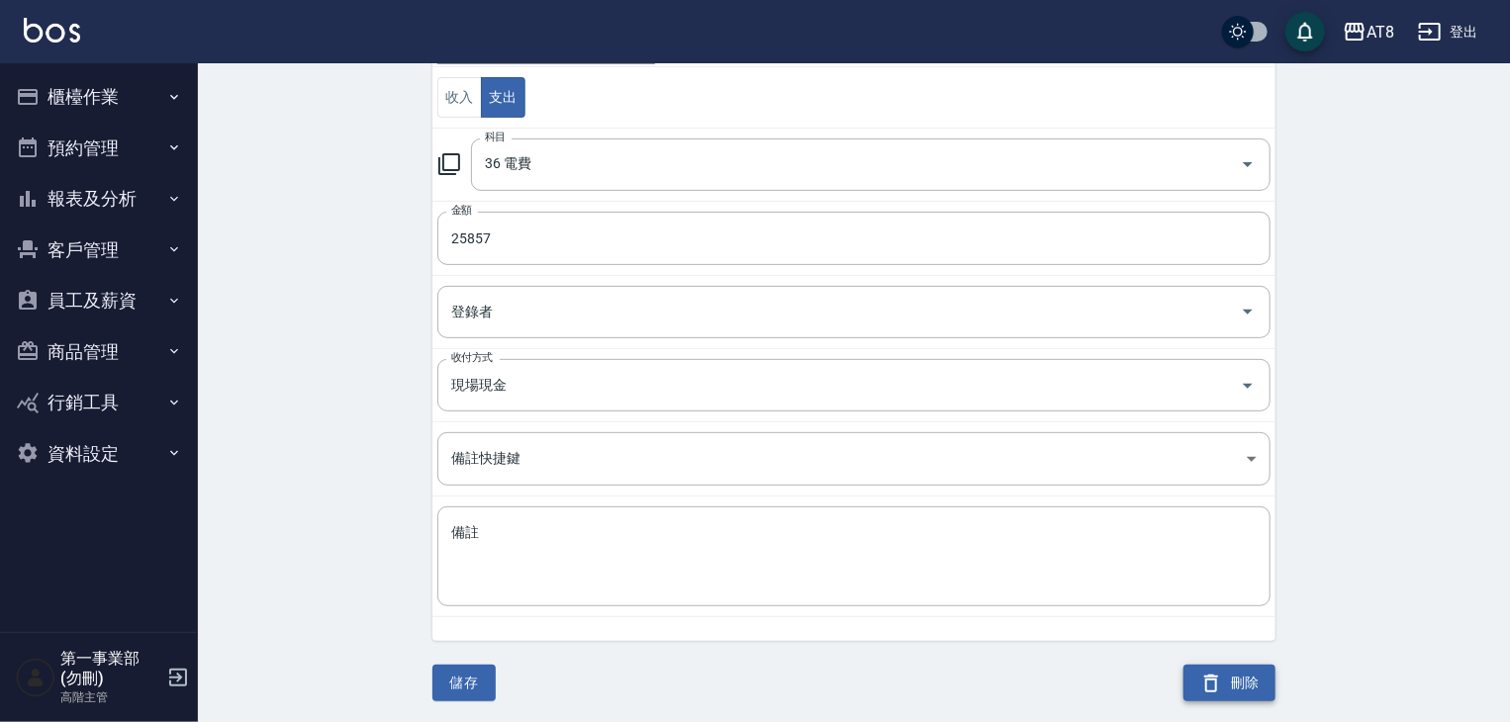
click at [1254, 681] on button "刪除" at bounding box center [1229, 683] width 92 height 37
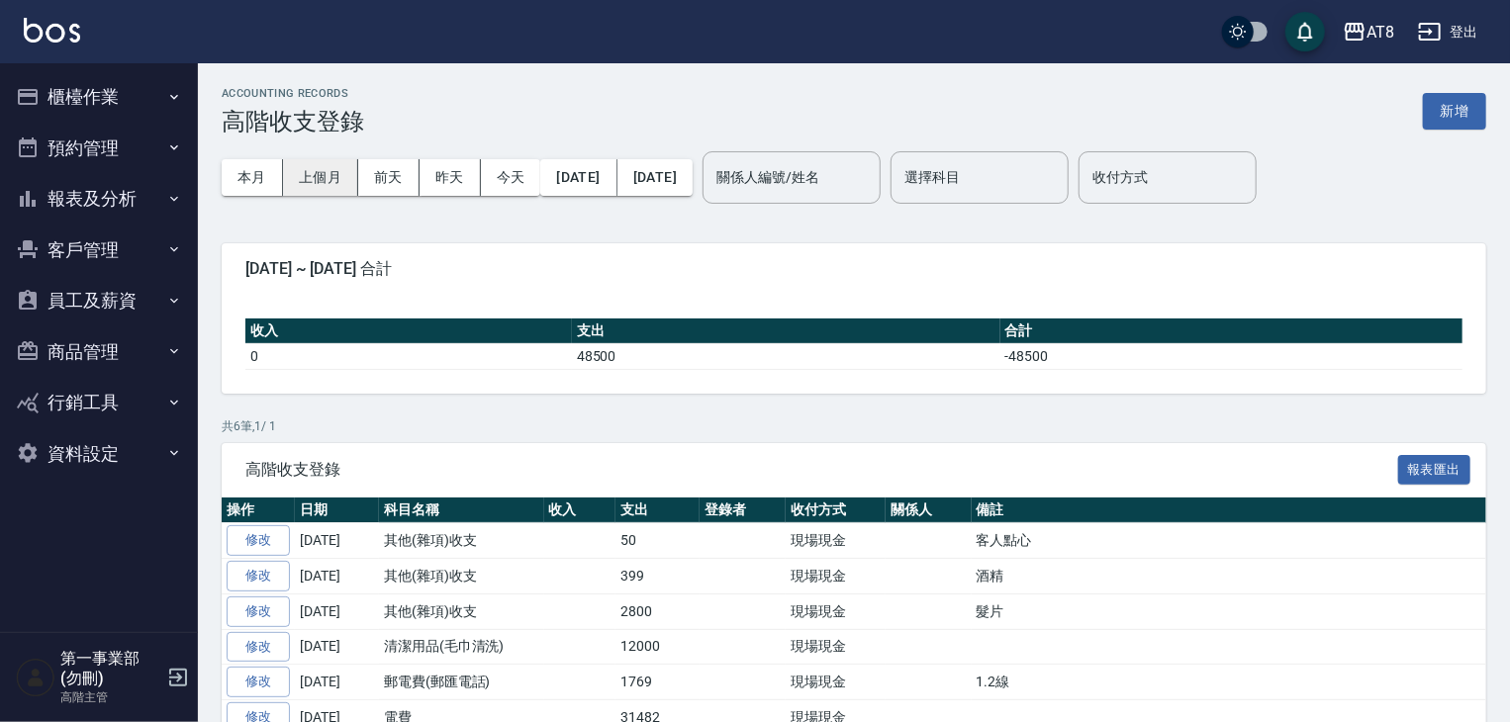
click at [331, 188] on button "上個月" at bounding box center [320, 177] width 75 height 37
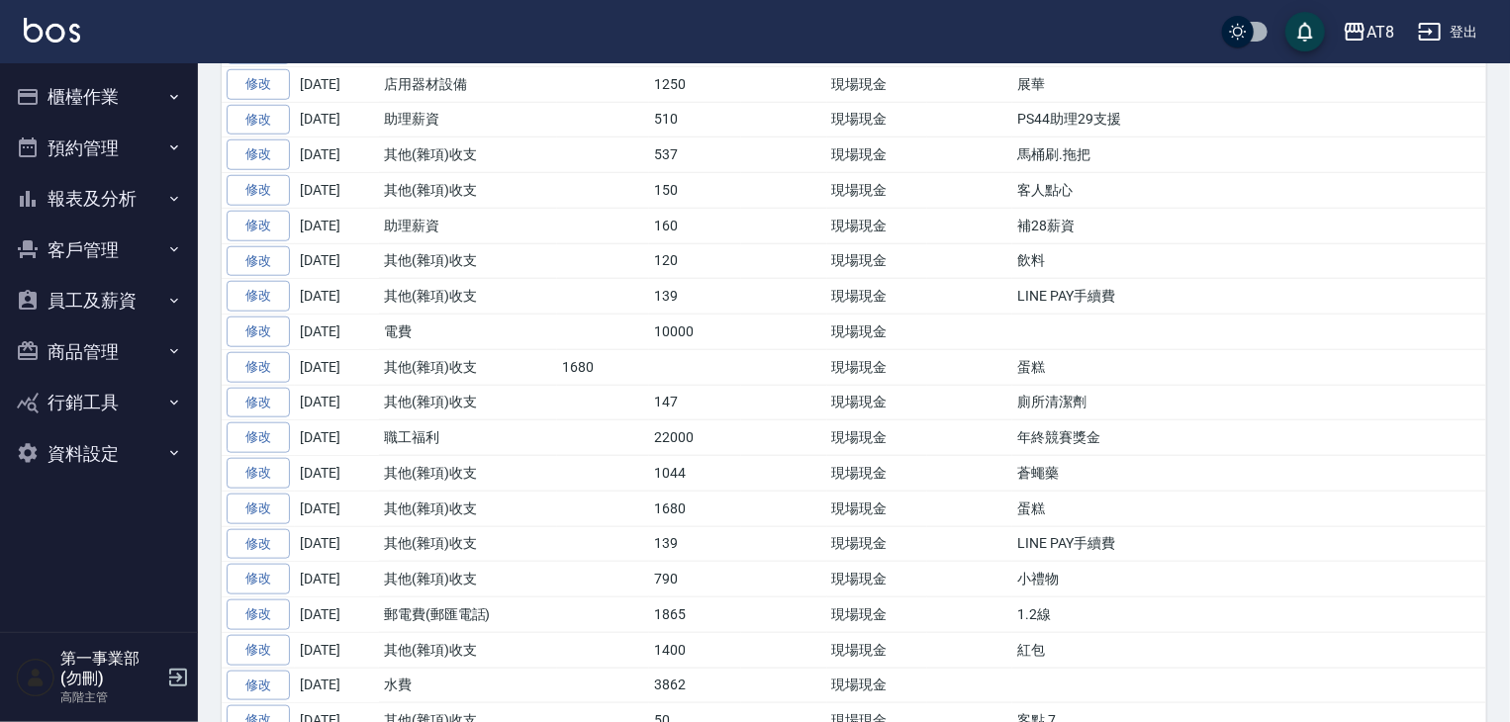
scroll to position [921, 0]
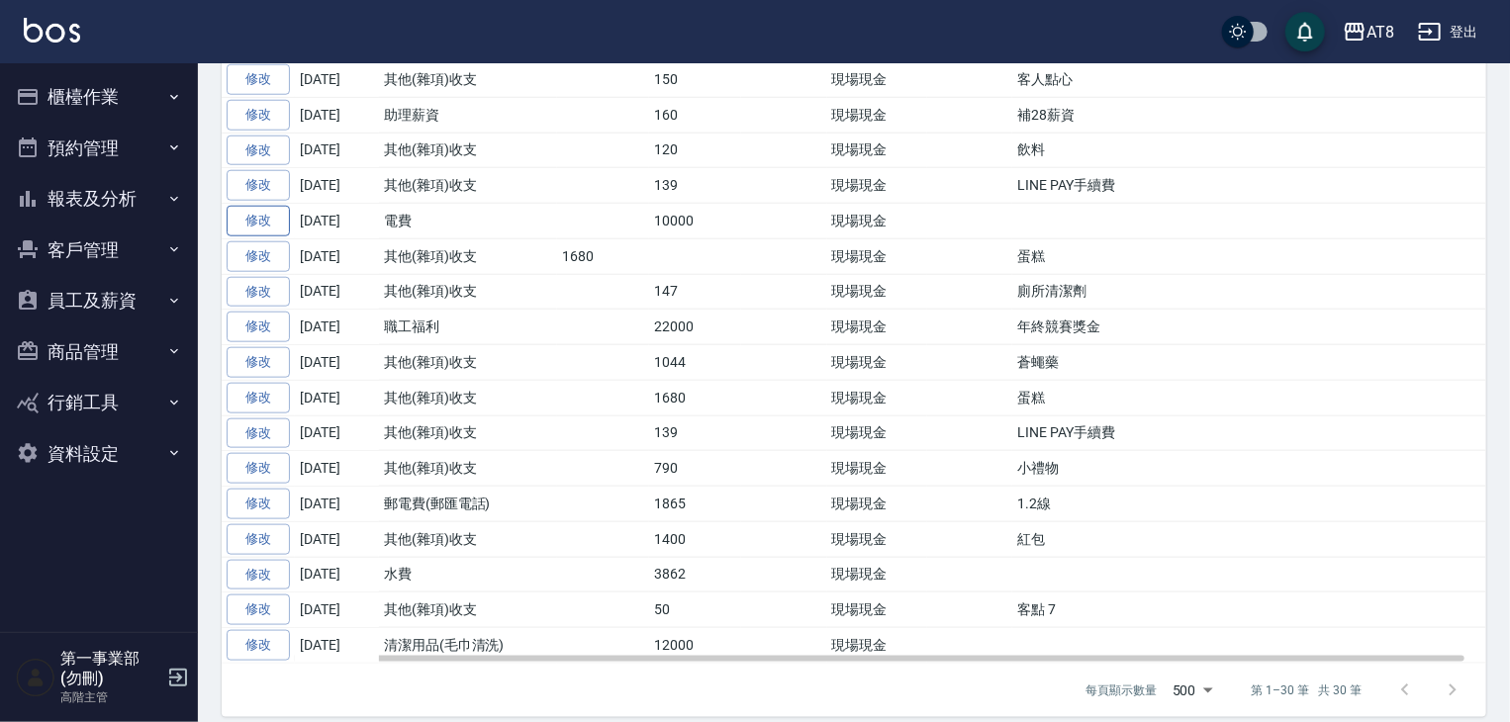
click at [273, 219] on link "修改" at bounding box center [258, 221] width 63 height 31
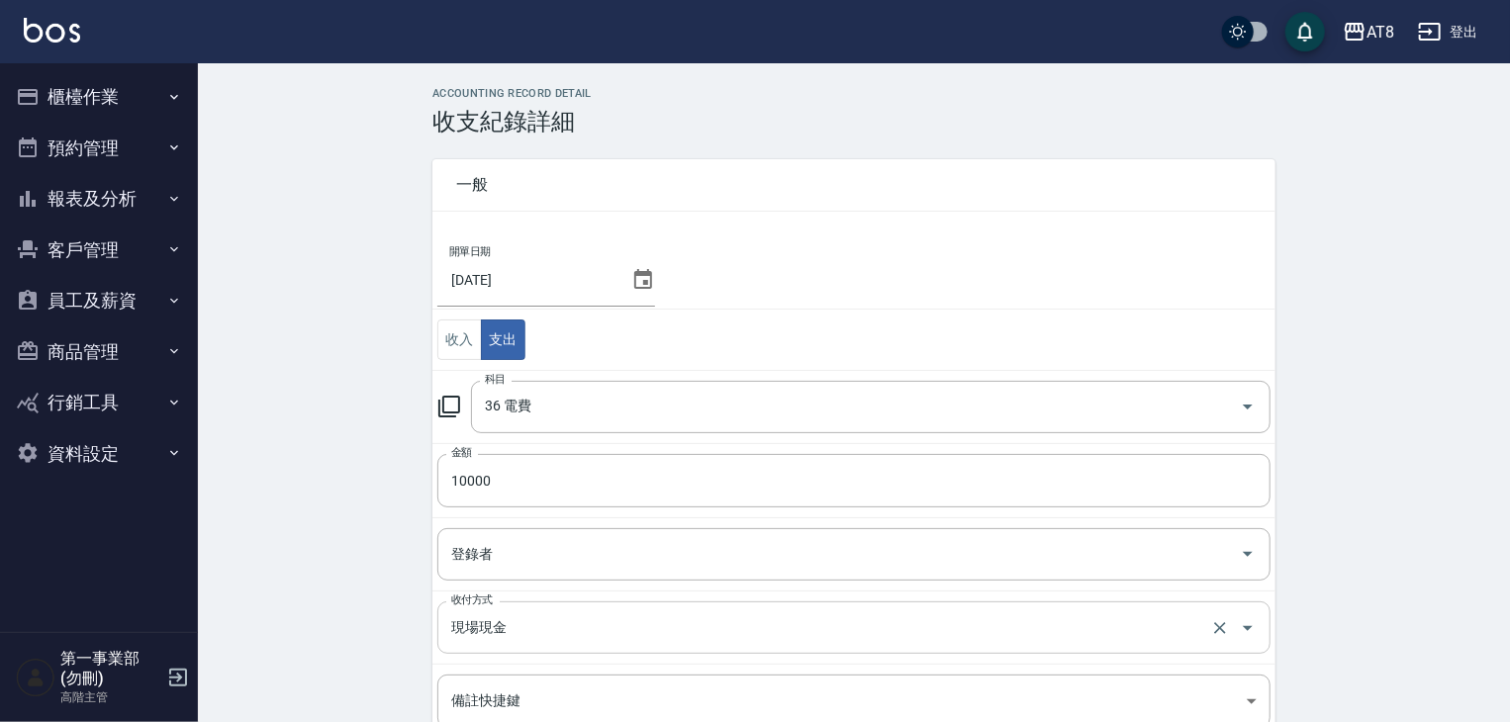
scroll to position [242, 0]
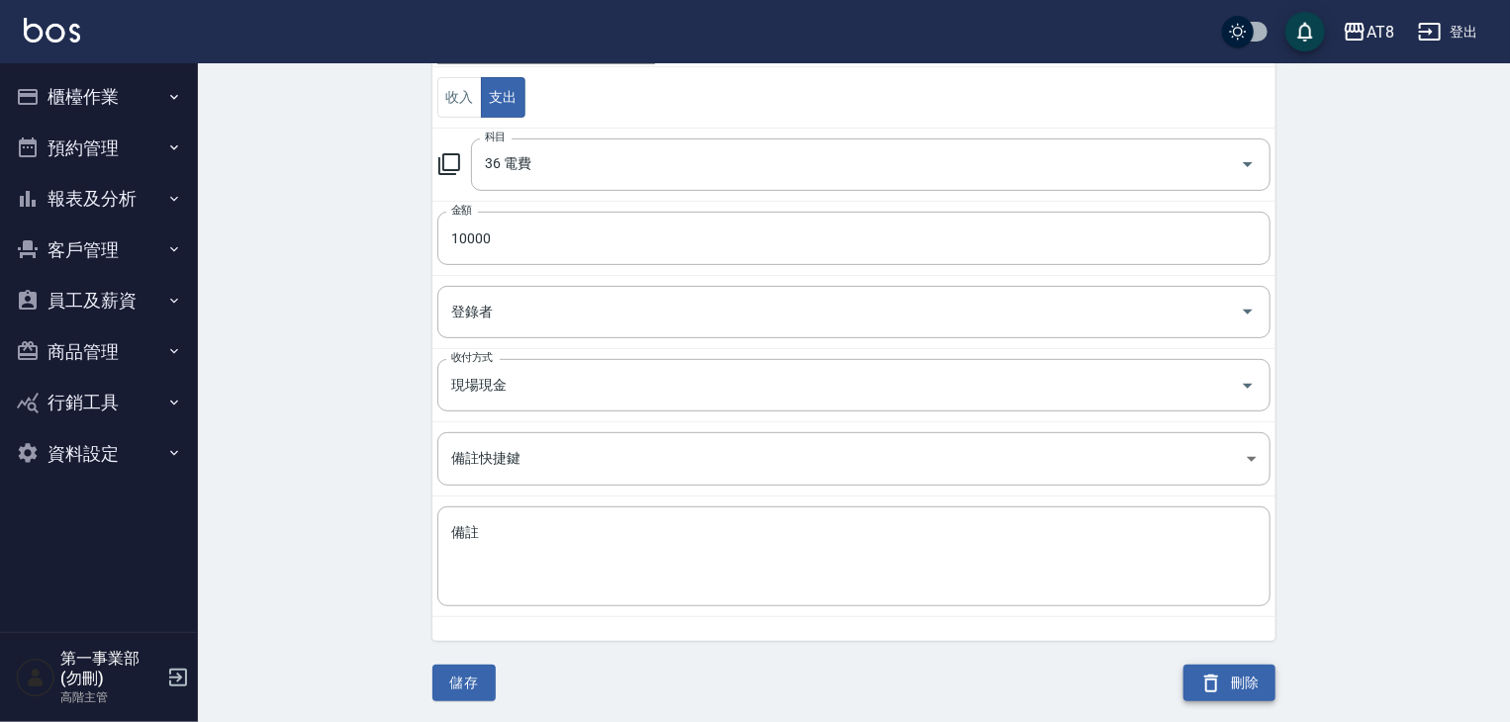
click at [1207, 676] on icon "button" at bounding box center [1211, 684] width 14 height 18
click at [1211, 685] on icon "button" at bounding box center [1211, 684] width 24 height 24
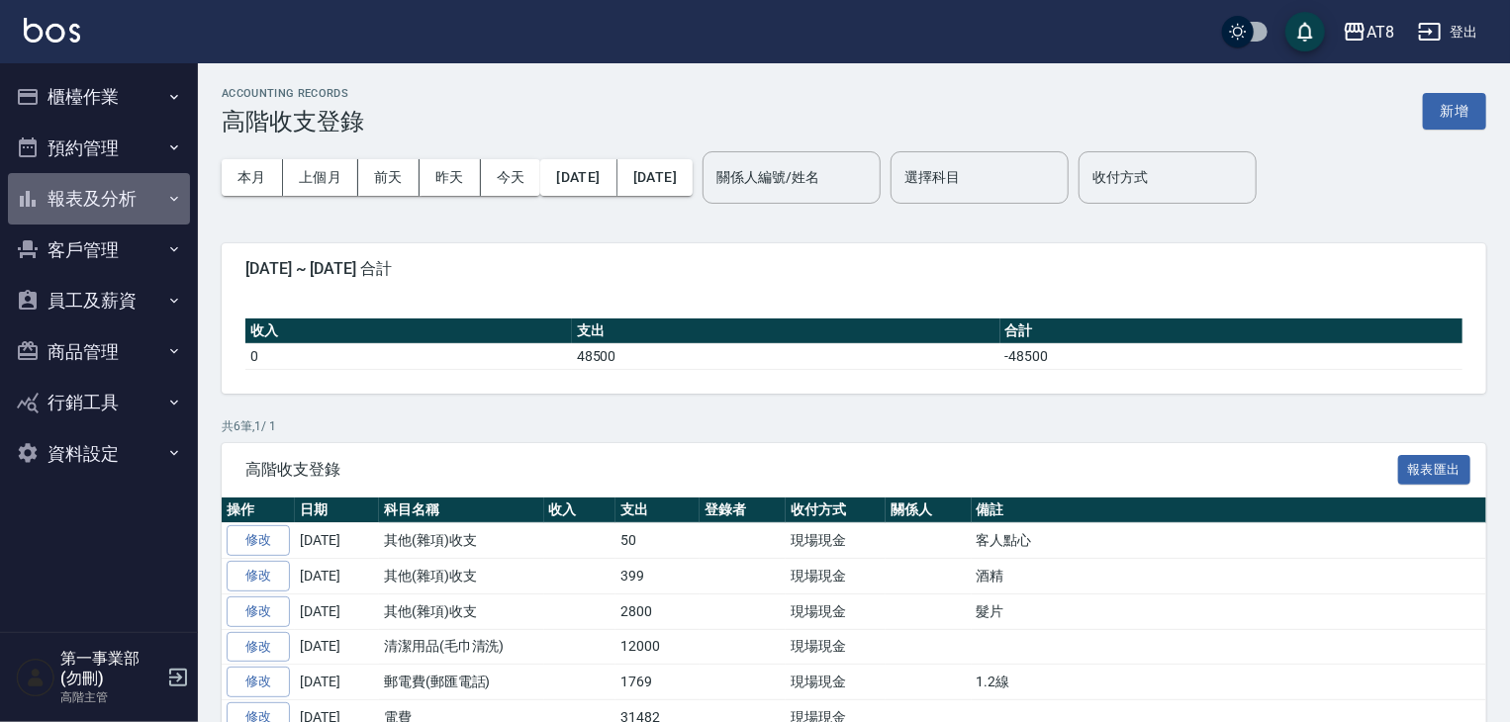
click at [152, 208] on button "報表及分析" at bounding box center [99, 198] width 182 height 51
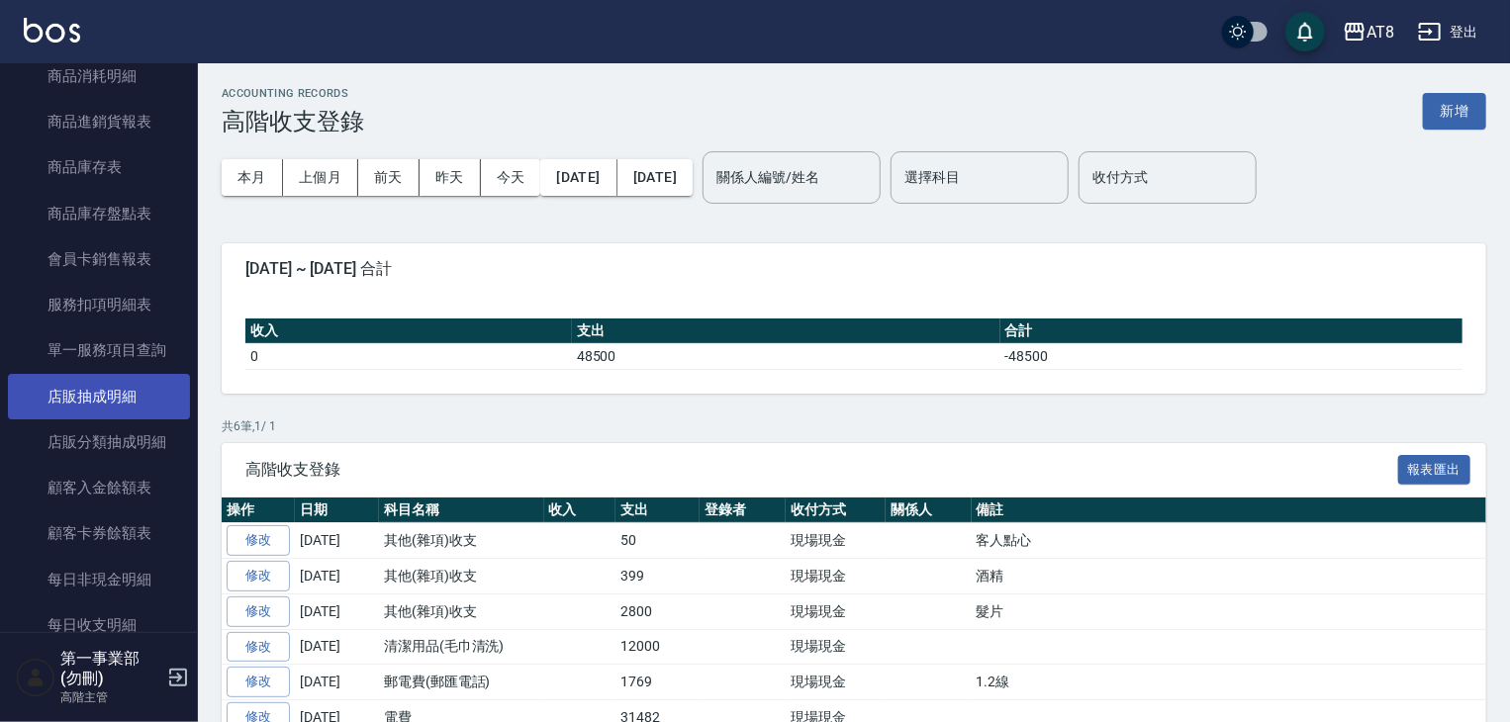
scroll to position [1385, 0]
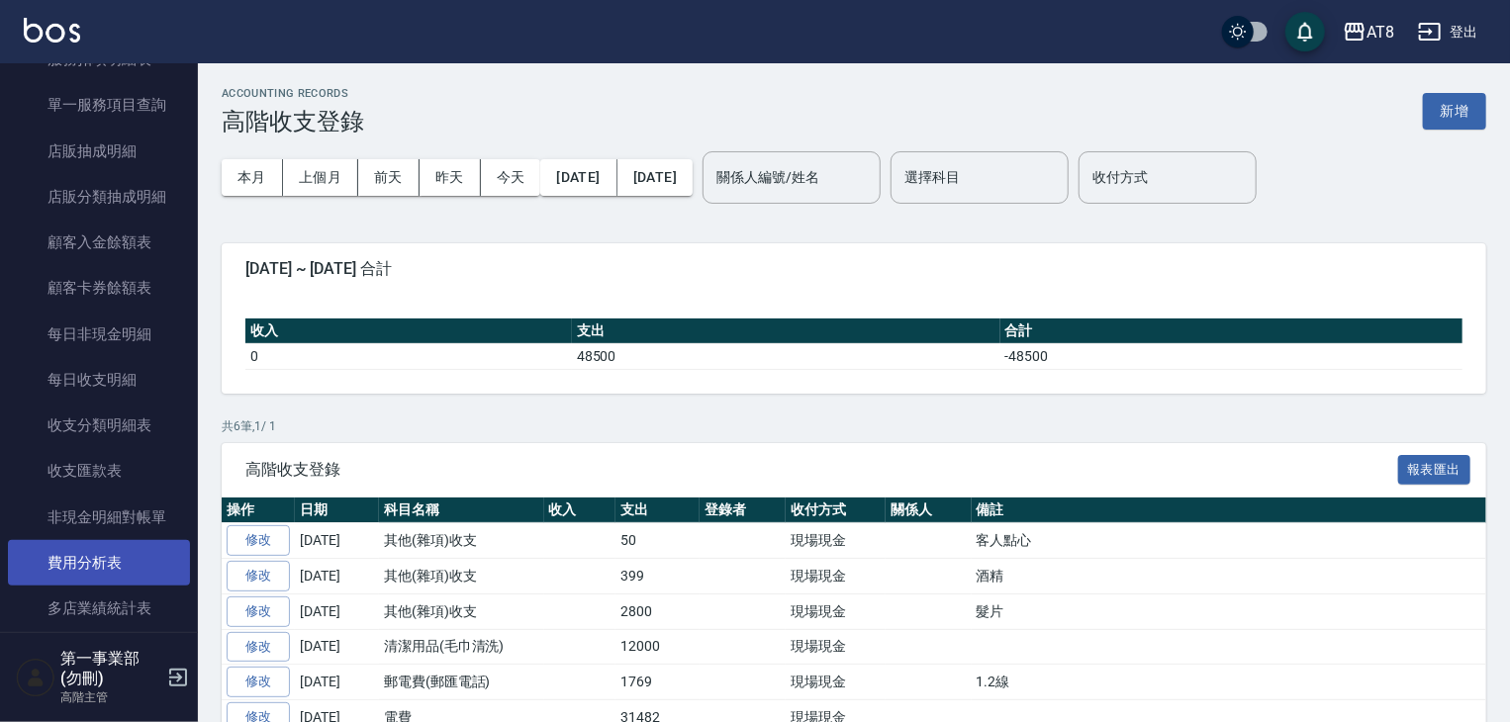
click at [118, 567] on link "費用分析表" at bounding box center [99, 563] width 182 height 46
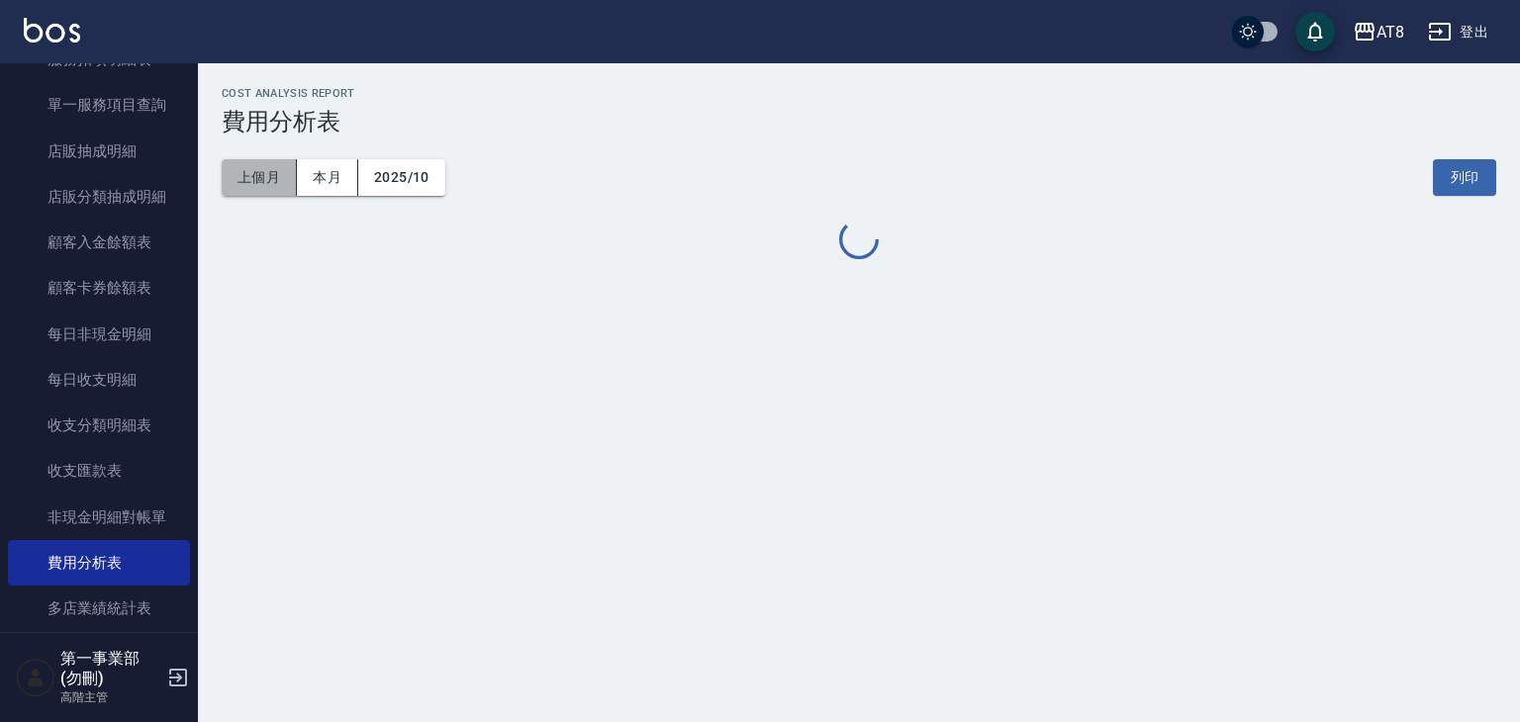
click at [255, 172] on button "上個月" at bounding box center [259, 177] width 75 height 37
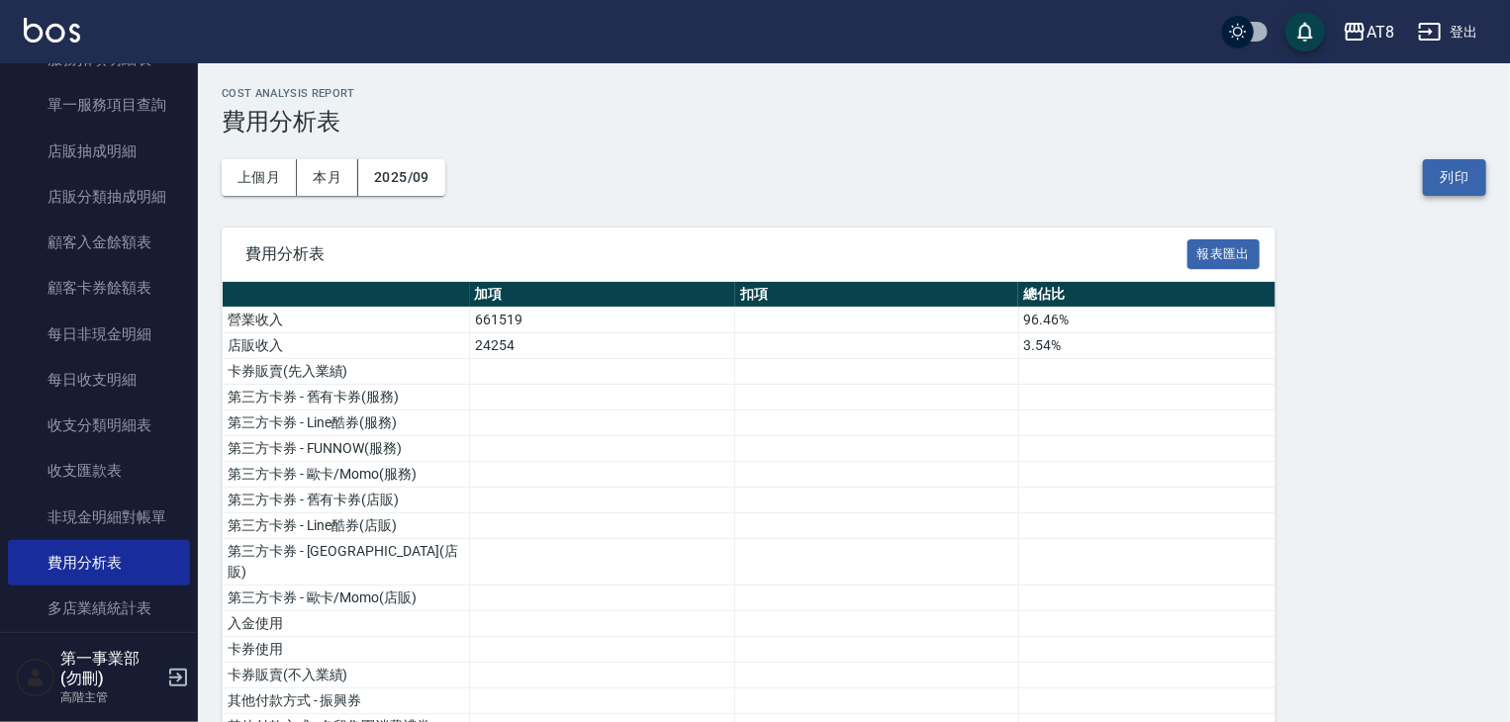
click at [1453, 182] on button "列印" at bounding box center [1454, 177] width 63 height 37
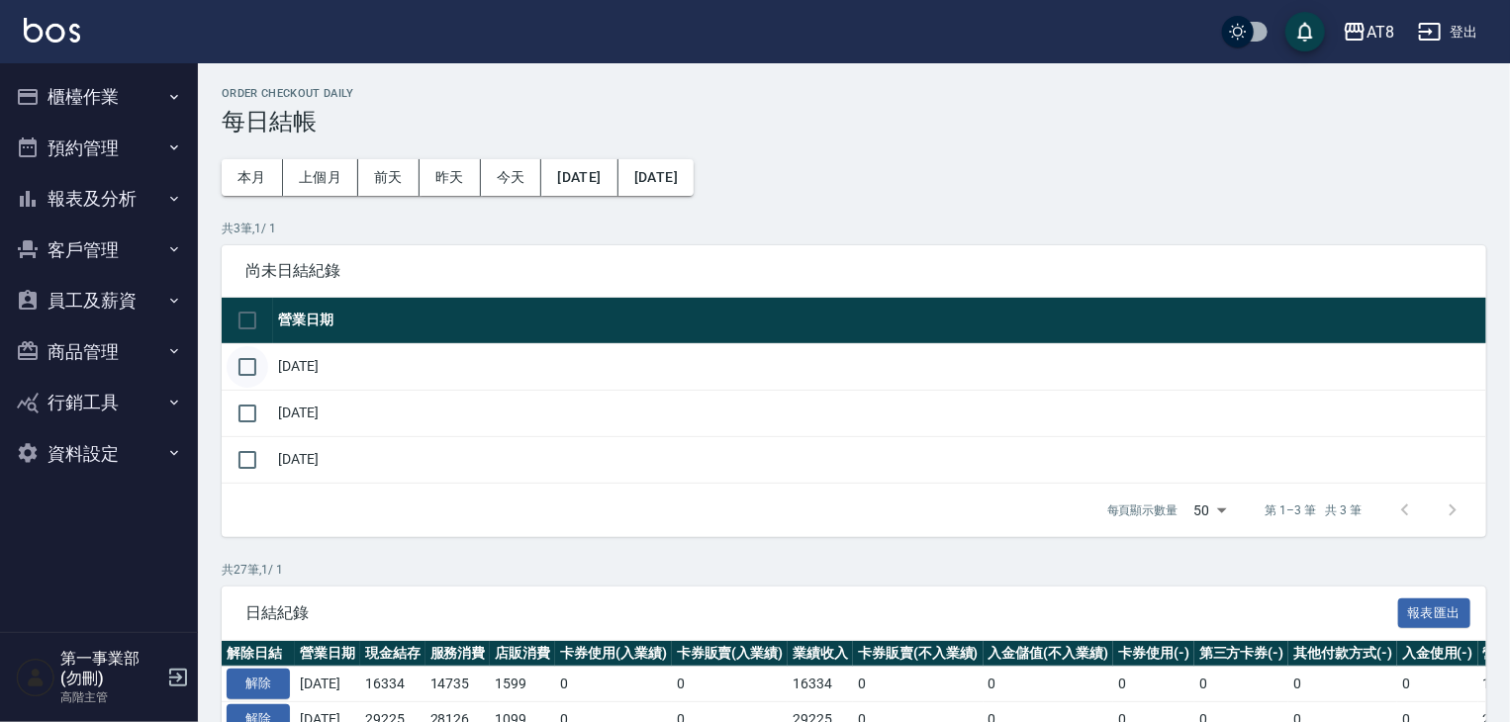
click at [249, 362] on input "checkbox" at bounding box center [248, 367] width 42 height 42
checkbox input "true"
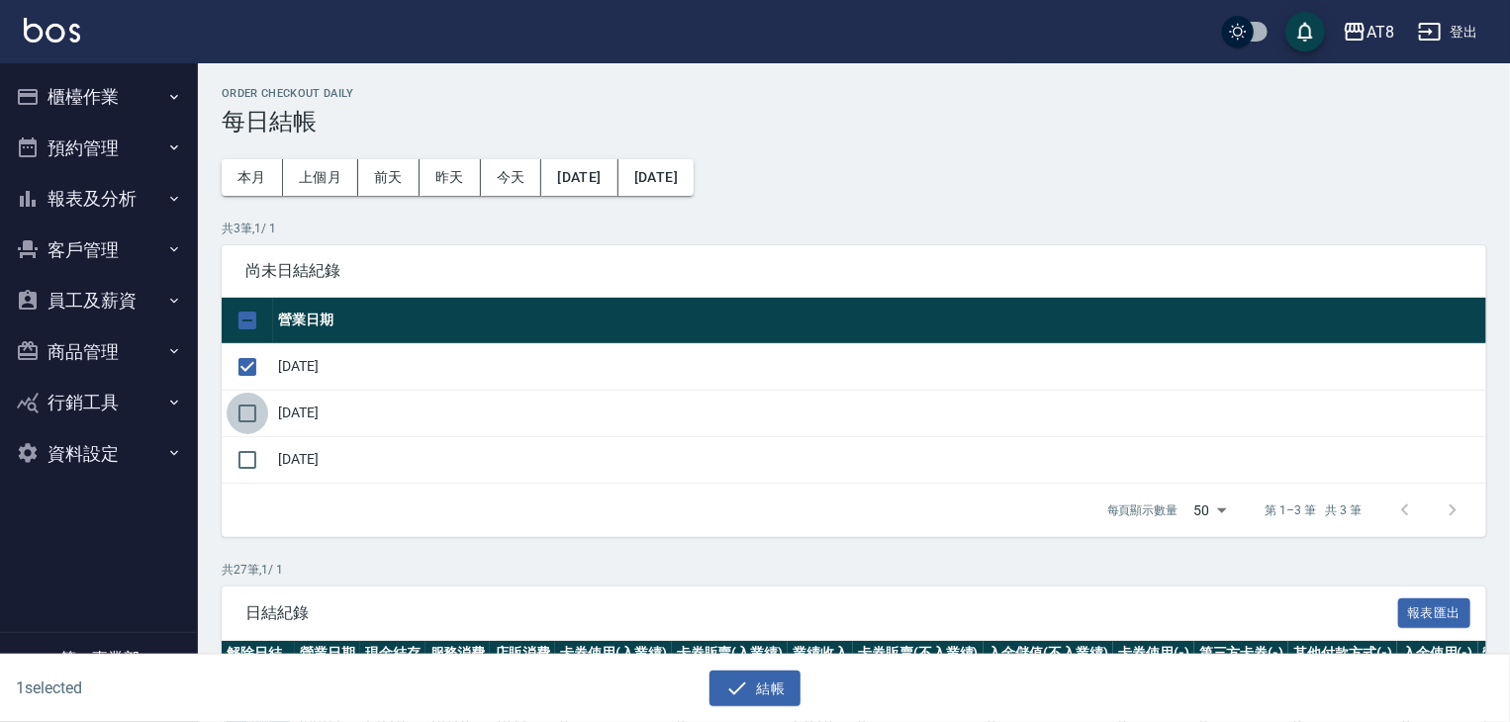
click at [253, 419] on input "checkbox" at bounding box center [248, 414] width 42 height 42
checkbox input "true"
click at [245, 469] on input "checkbox" at bounding box center [248, 460] width 42 height 42
checkbox input "true"
click at [744, 691] on icon "button" at bounding box center [737, 689] width 24 height 24
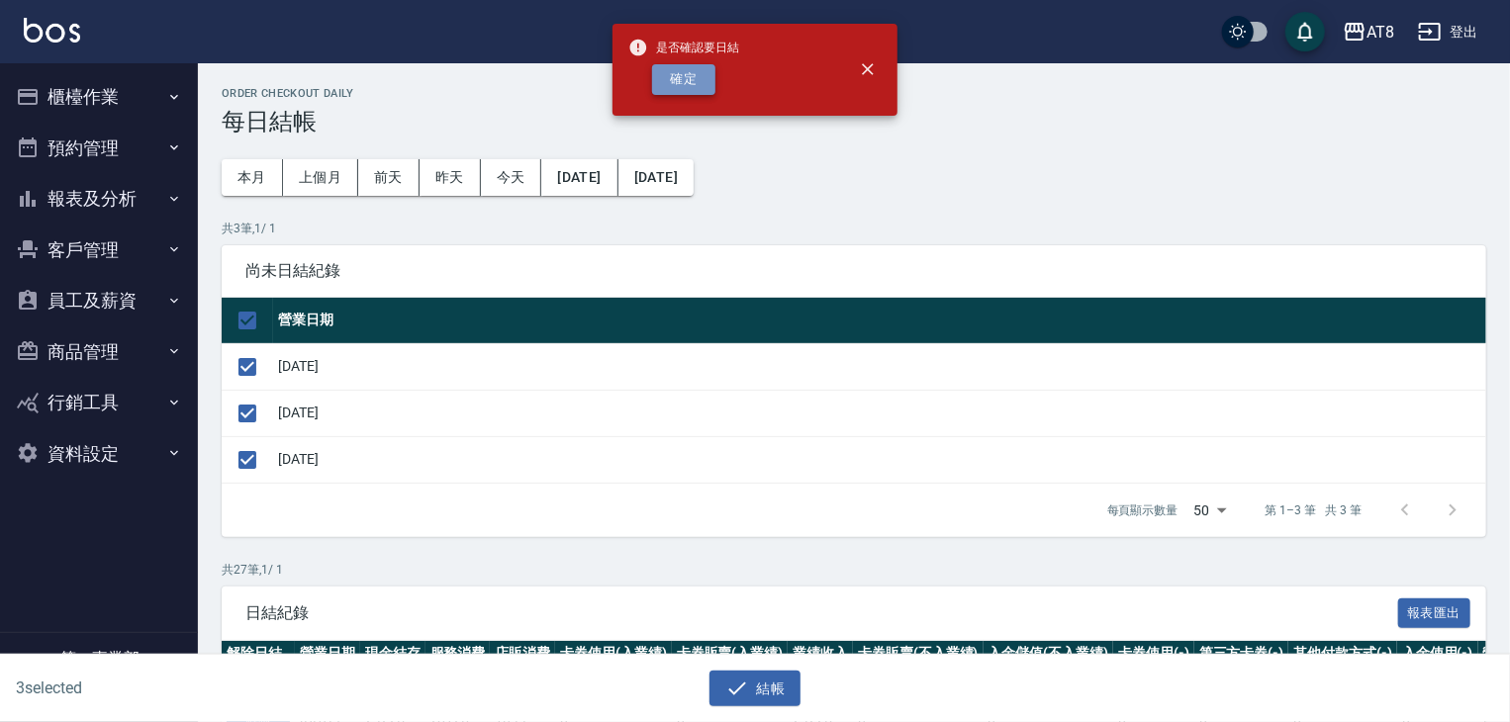
click at [680, 85] on button "確定" at bounding box center [683, 79] width 63 height 31
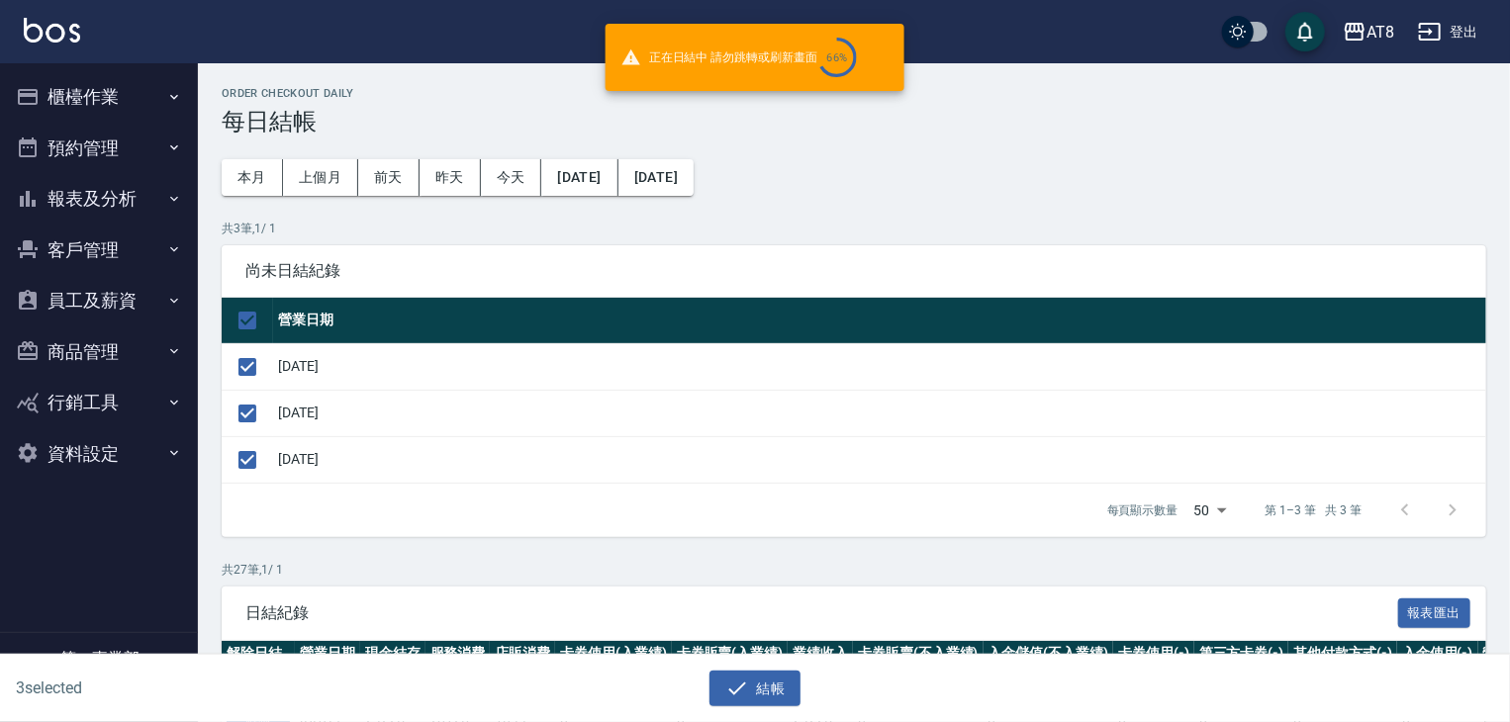
checkbox input "false"
